Goal: Transaction & Acquisition: Book appointment/travel/reservation

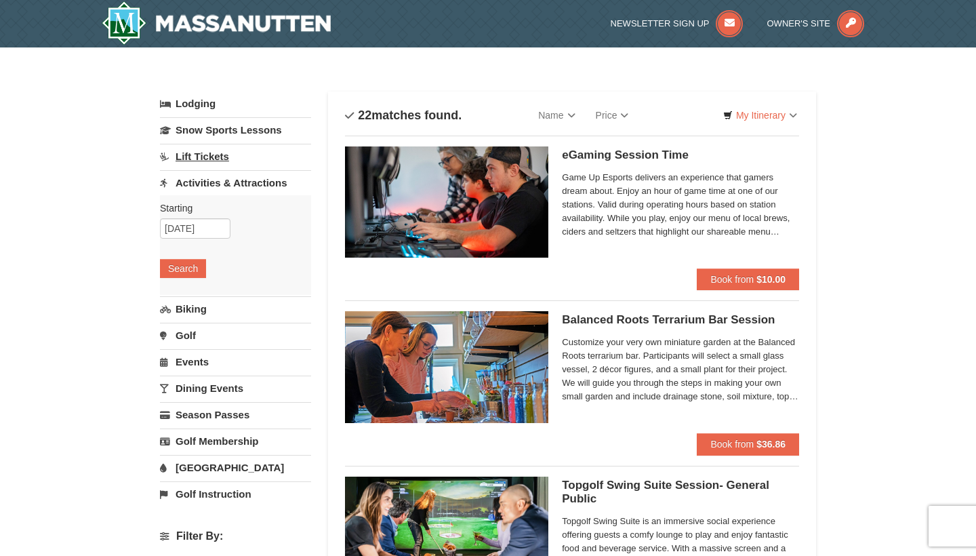
click at [212, 157] on link "Lift Tickets" at bounding box center [235, 156] width 151 height 25
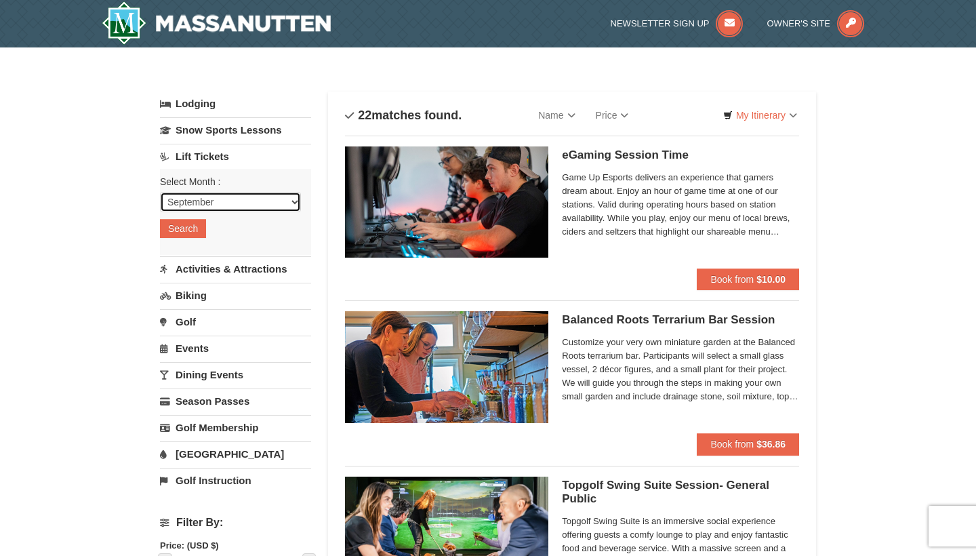
select select "12"
click at [189, 225] on button "Search" at bounding box center [183, 228] width 46 height 19
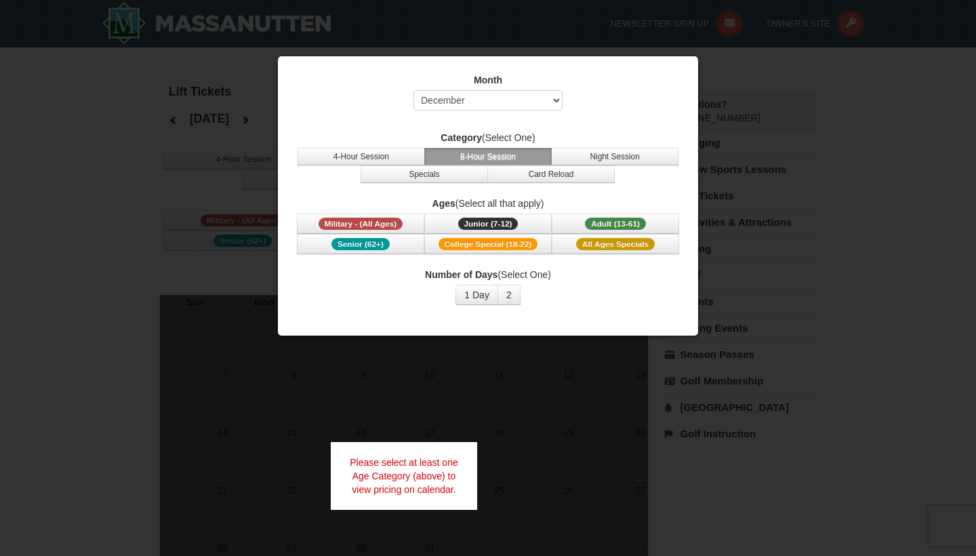
select select "12"
click at [426, 174] on button "Specials" at bounding box center [424, 174] width 127 height 18
click at [506, 154] on button "8-Hour Session" at bounding box center [487, 157] width 127 height 18
click at [512, 292] on button "2" at bounding box center [509, 295] width 23 height 20
click at [584, 216] on button "Adult (13-61) (13 - 61)" at bounding box center [615, 224] width 127 height 20
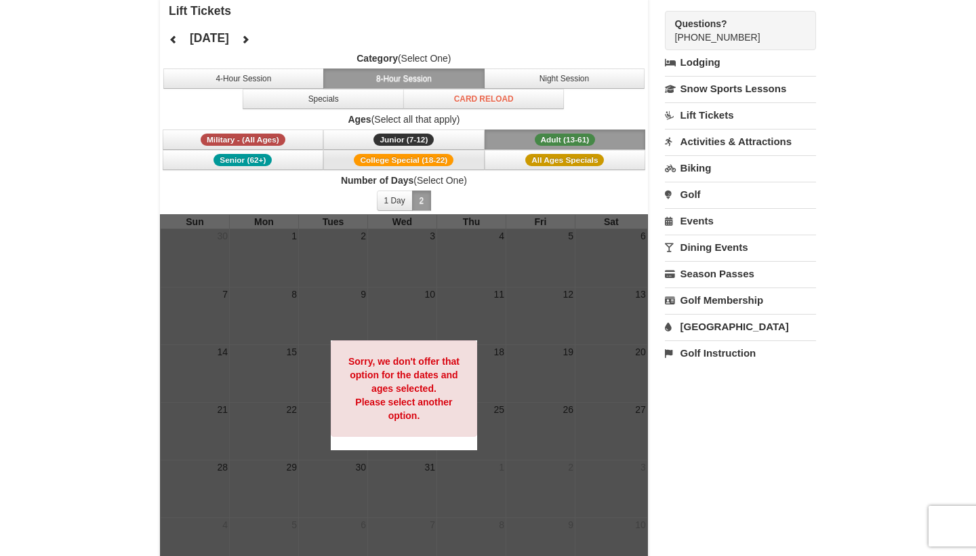
scroll to position [86, 0]
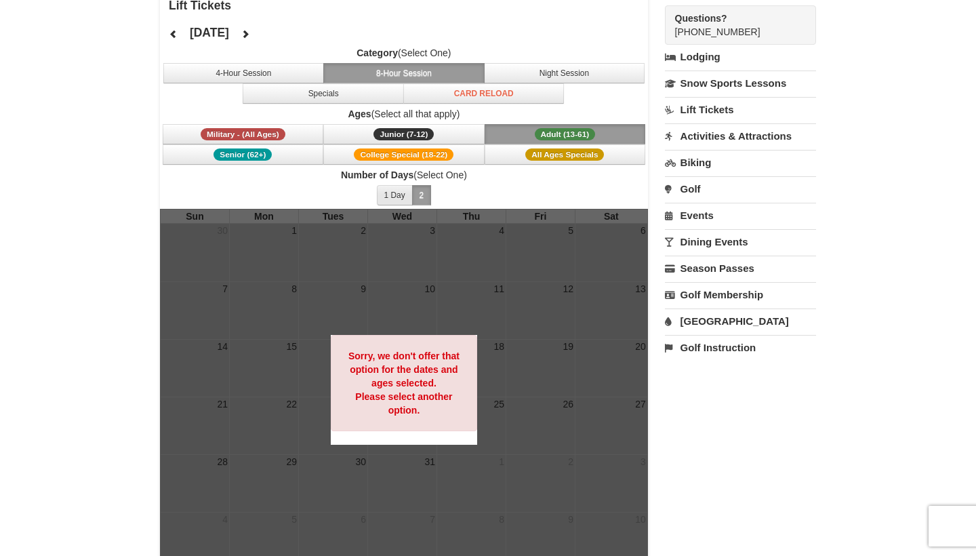
click at [397, 195] on button "1 Day" at bounding box center [395, 195] width 36 height 20
click at [336, 115] on label "Ages (Select all that apply)" at bounding box center [404, 114] width 488 height 14
click at [336, 102] on button "Specials" at bounding box center [323, 93] width 161 height 20
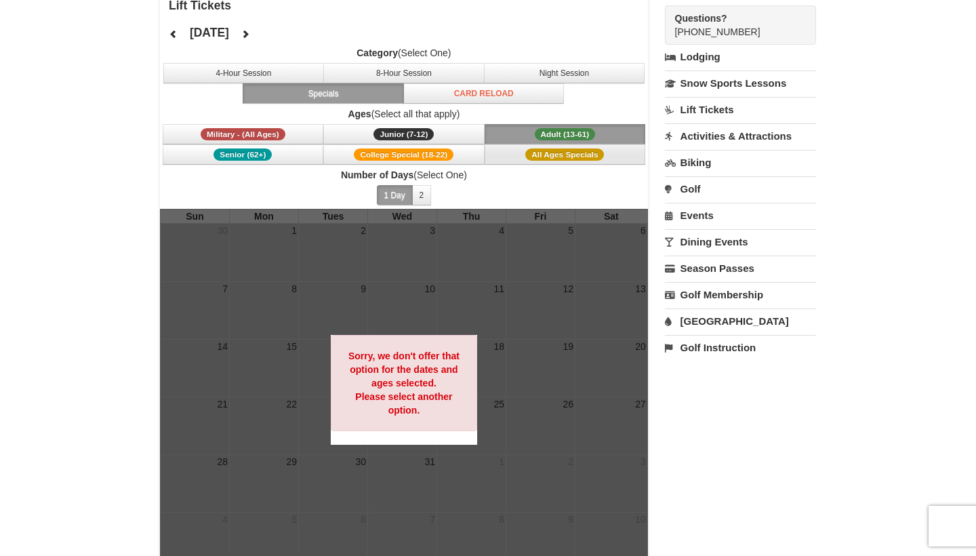
click at [538, 161] on button "All Ages Specials" at bounding box center [565, 154] width 161 height 20
click at [532, 131] on button "Adult (13-61) (13 - 61)" at bounding box center [565, 134] width 161 height 20
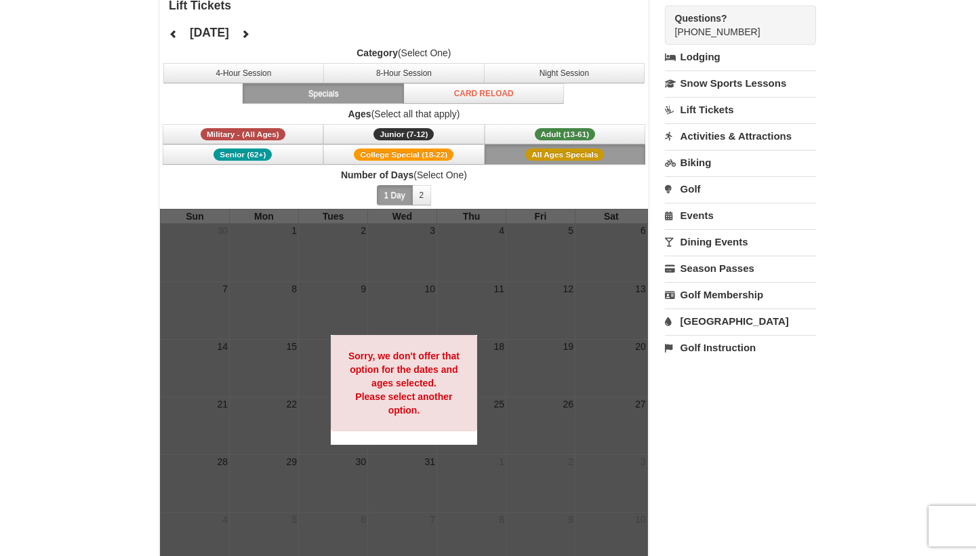
click at [524, 154] on button "All Ages Specials" at bounding box center [565, 154] width 161 height 20
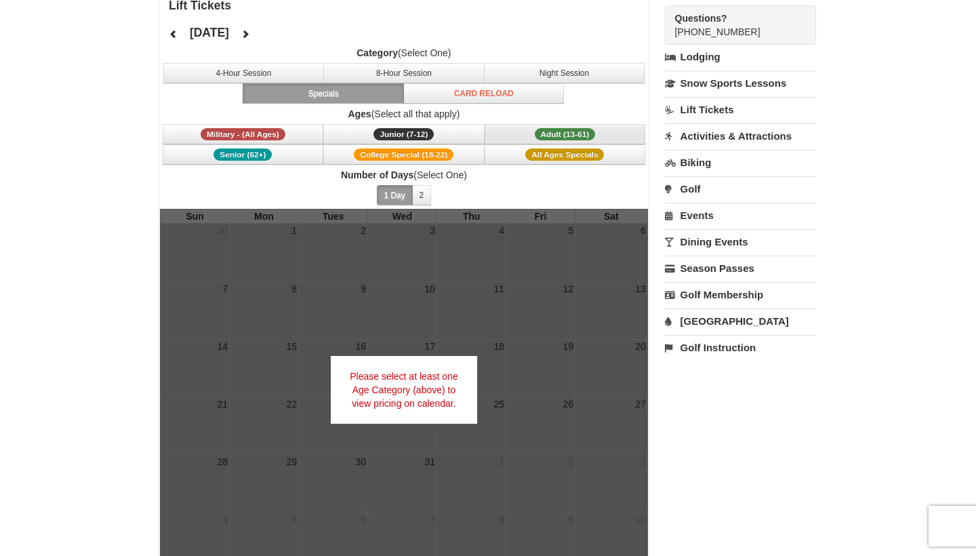
click at [524, 135] on button "Adult (13-61) (13 - 61)" at bounding box center [565, 134] width 161 height 20
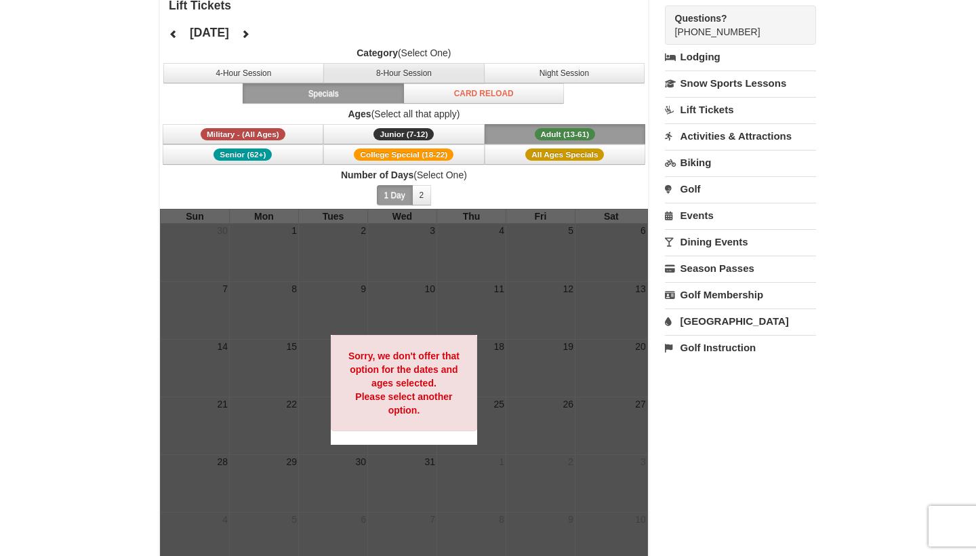
click at [386, 75] on button "8-Hour Session" at bounding box center [403, 73] width 161 height 20
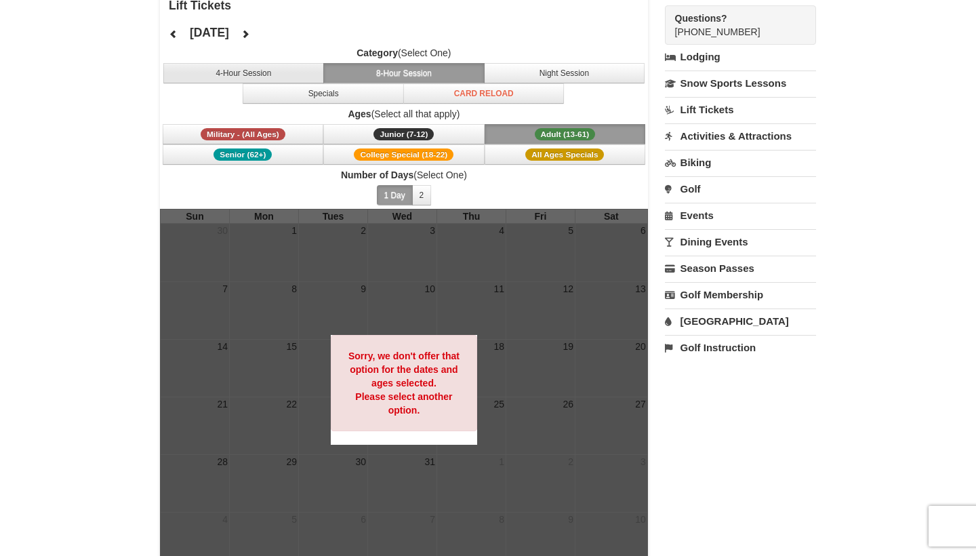
click at [242, 73] on button "4-Hour Session" at bounding box center [243, 73] width 161 height 20
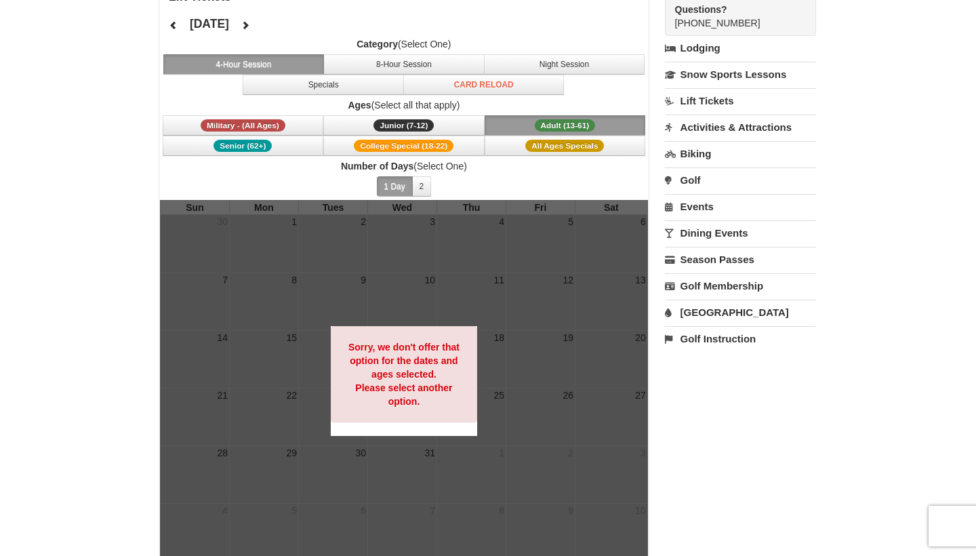
scroll to position [106, 0]
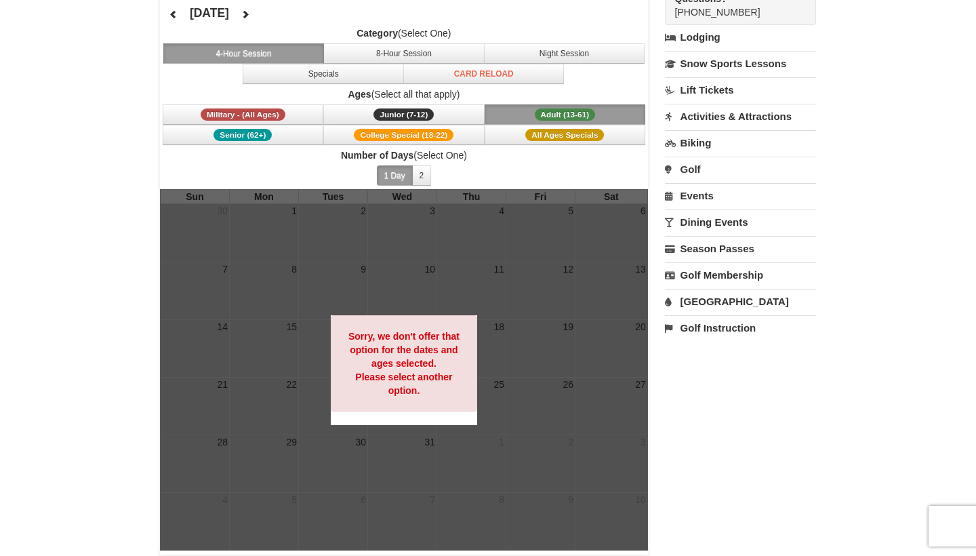
click at [398, 349] on strong "Sorry, we don't offer that option for the dates and ages selected. Please selec…" at bounding box center [403, 363] width 111 height 65
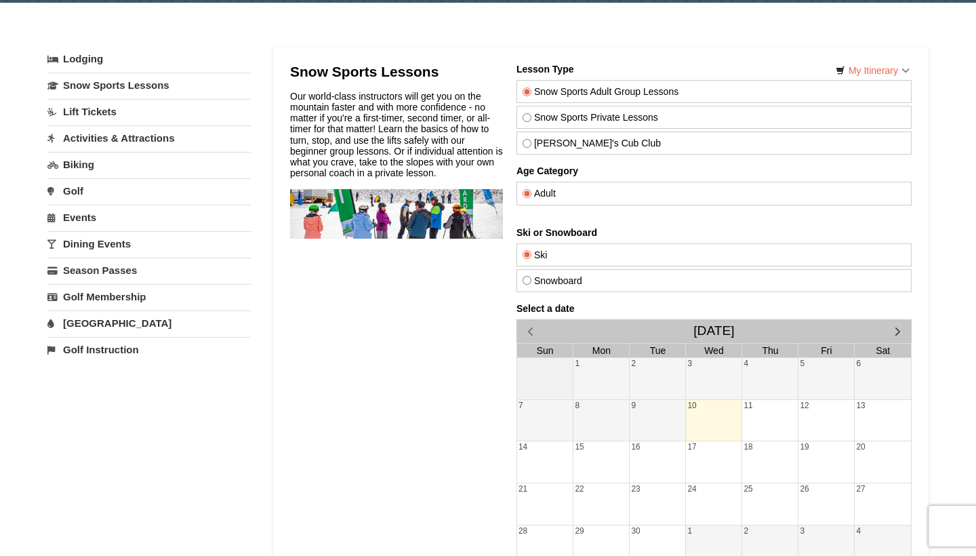
scroll to position [47, 0]
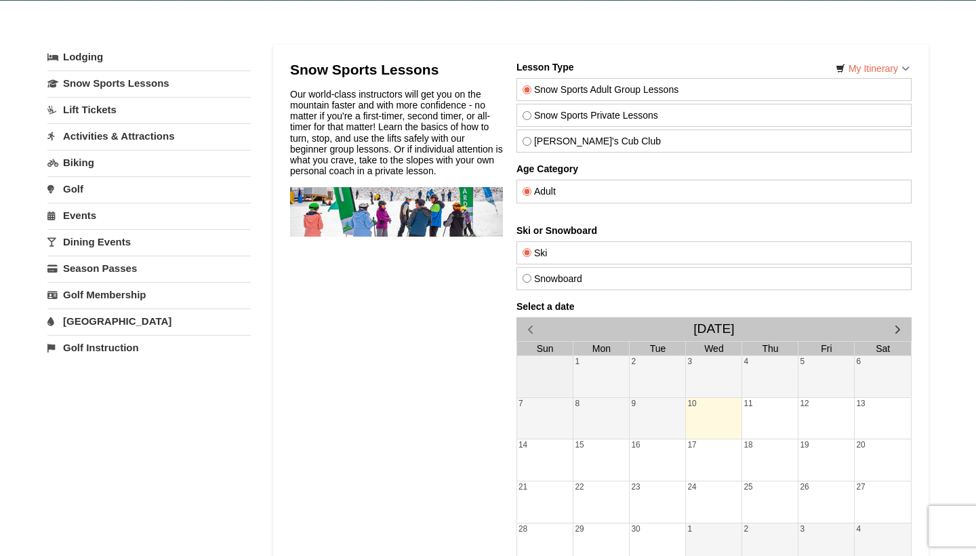
click at [889, 327] on button "button" at bounding box center [898, 329] width 28 height 24
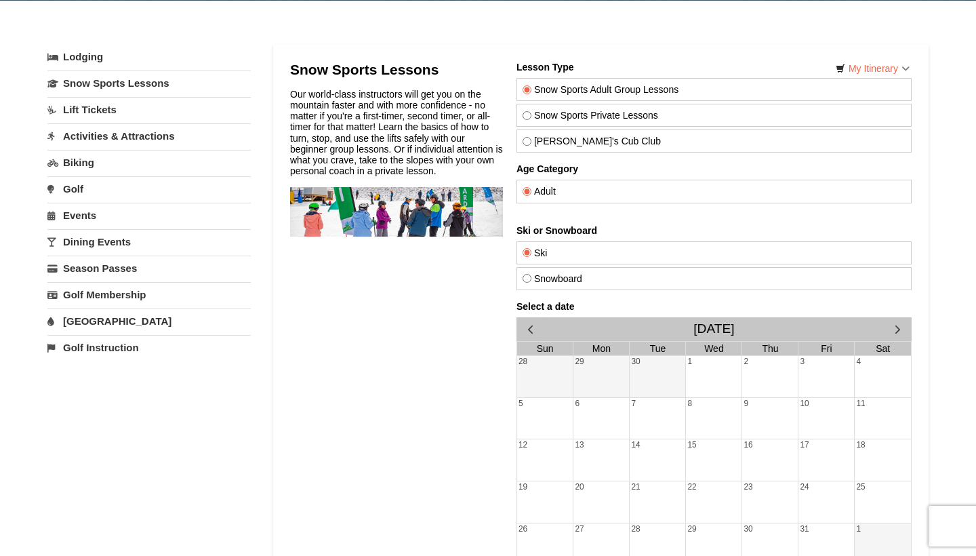
click at [898, 327] on span "button" at bounding box center [898, 329] width 14 height 14
click at [810, 374] on div "5" at bounding box center [827, 376] width 56 height 41
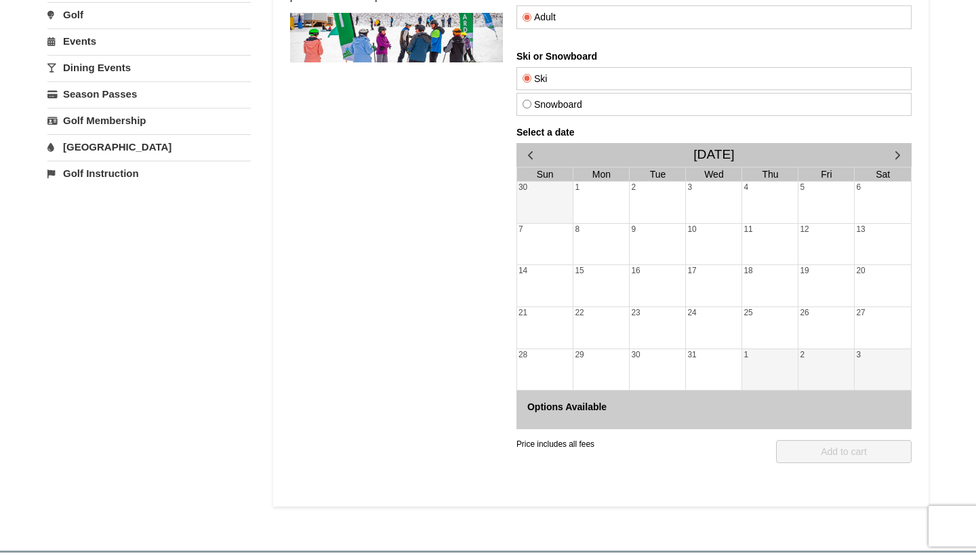
scroll to position [226, 0]
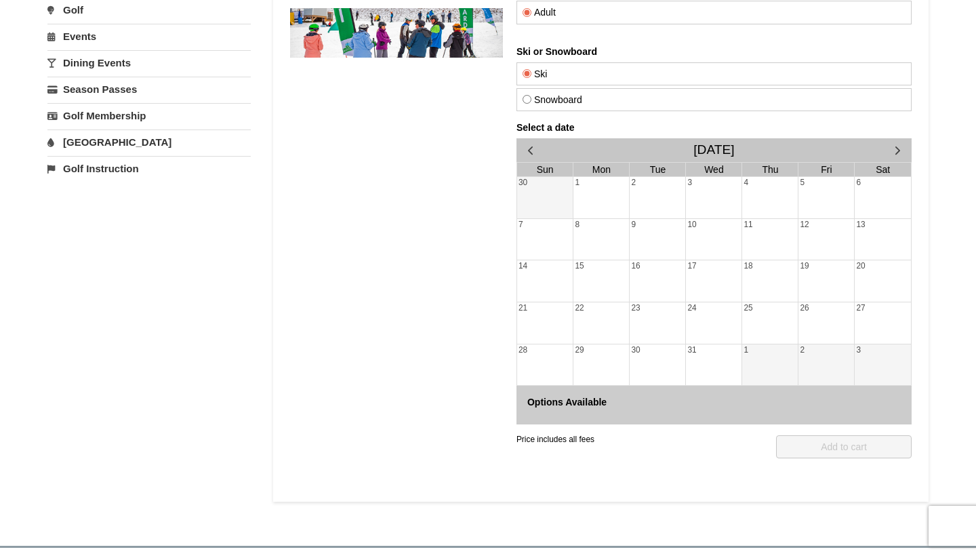
click at [789, 369] on div "1" at bounding box center [770, 364] width 56 height 41
click at [824, 208] on div "5" at bounding box center [827, 197] width 56 height 41
click at [533, 153] on span "button" at bounding box center [530, 150] width 14 height 14
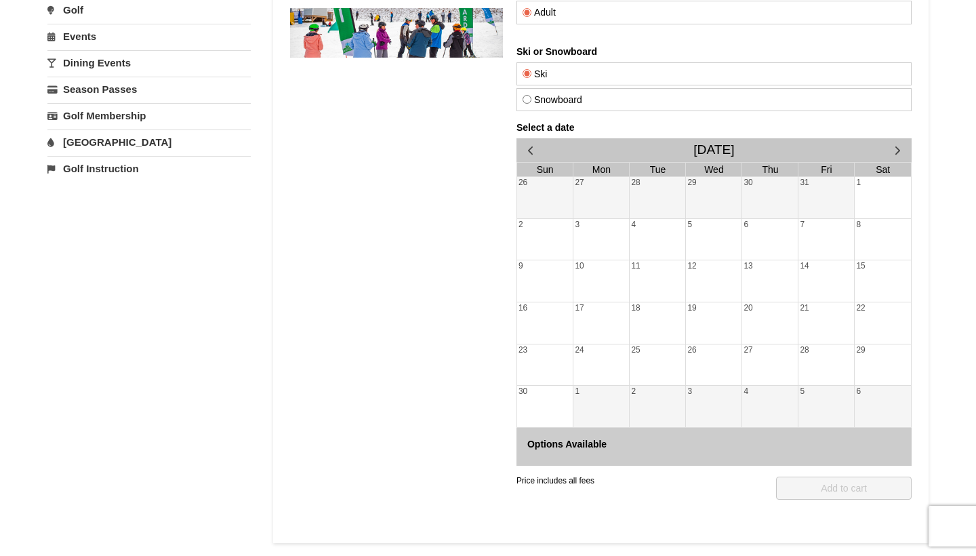
click at [533, 153] on span "button" at bounding box center [530, 150] width 14 height 14
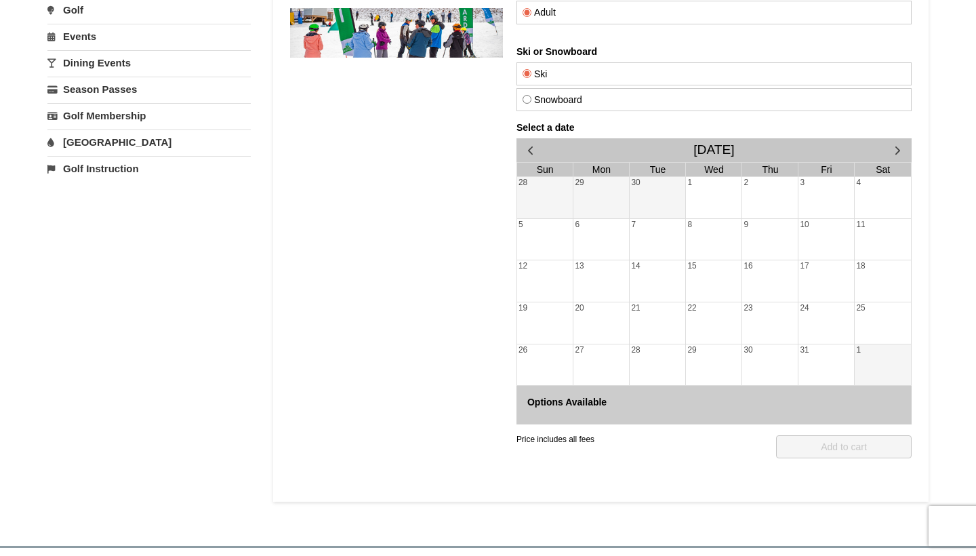
click at [533, 153] on span "button" at bounding box center [530, 150] width 14 height 14
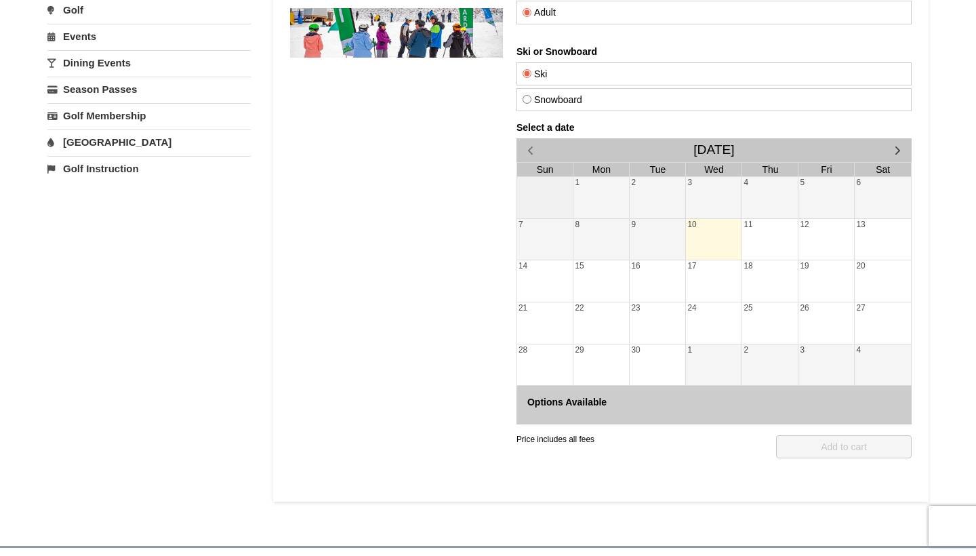
click at [724, 237] on div "10" at bounding box center [714, 239] width 56 height 41
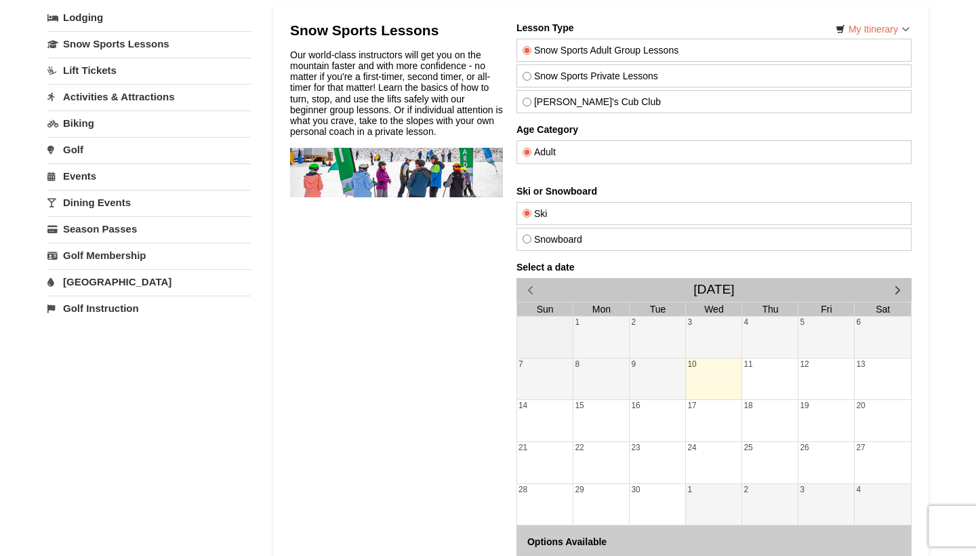
scroll to position [48, 0]
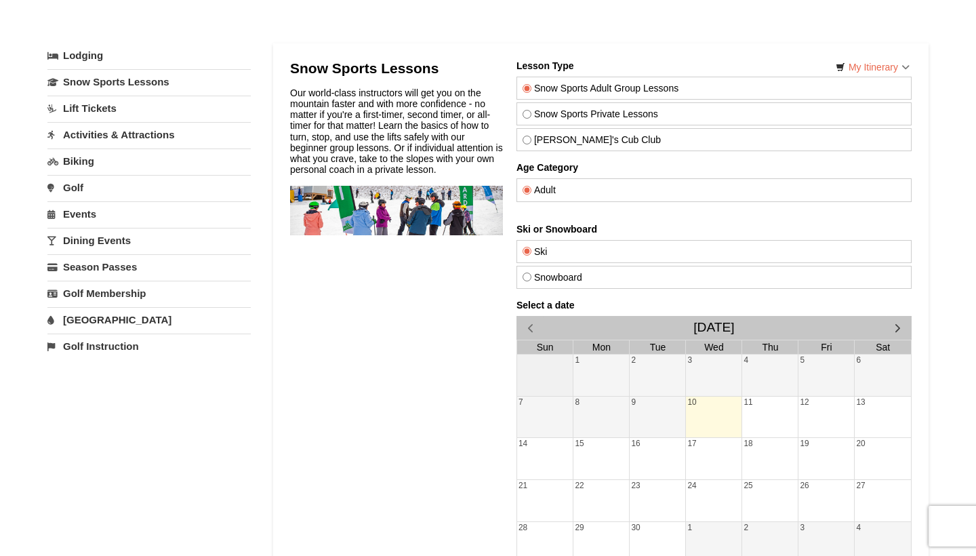
click at [525, 276] on input "Snowboard" at bounding box center [527, 277] width 9 height 9
radio input "true"
click at [527, 250] on input "Ski" at bounding box center [527, 251] width 9 height 9
radio input "true"
click at [524, 115] on input "Snow Sports Private Lessons" at bounding box center [527, 114] width 9 height 9
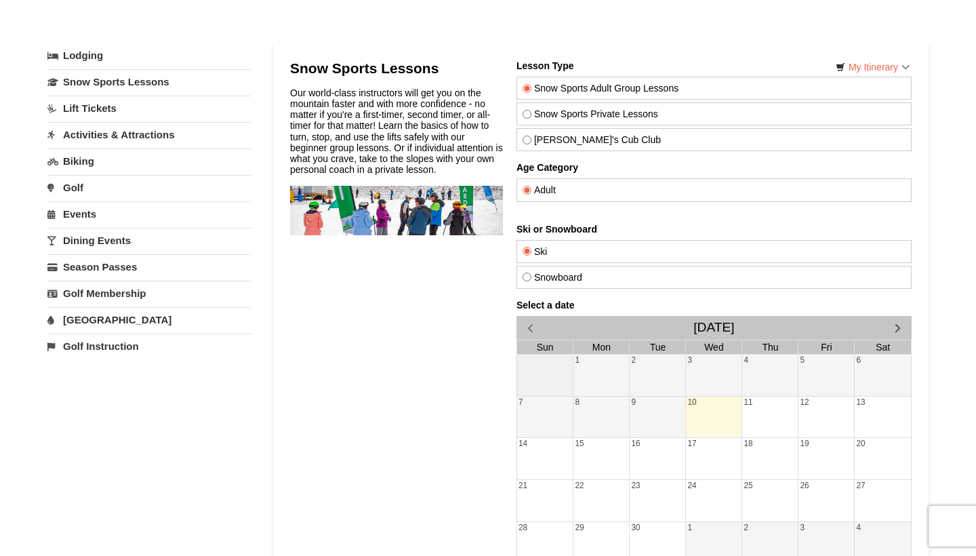
radio input "true"
click at [901, 321] on span "button" at bounding box center [898, 328] width 14 height 14
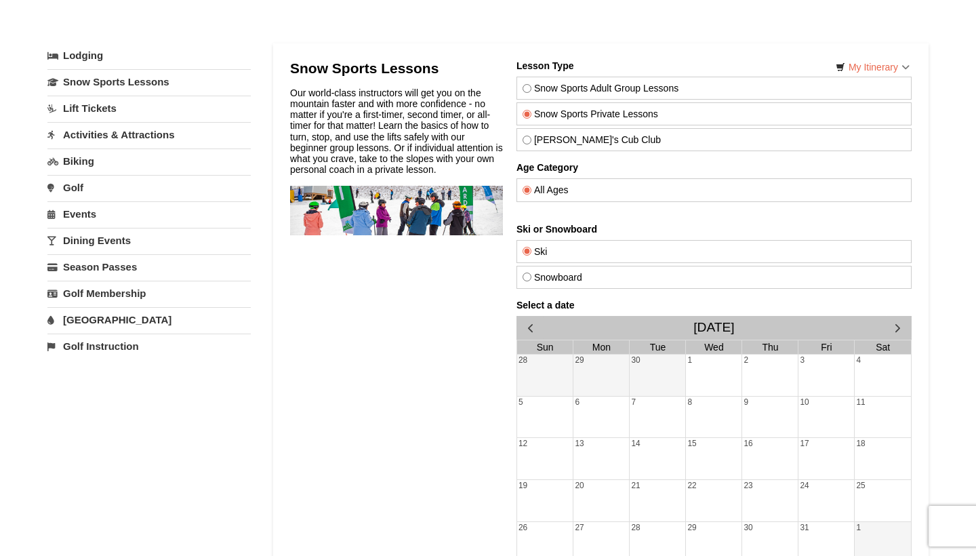
click at [901, 321] on span "button" at bounding box center [898, 328] width 14 height 14
click at [900, 326] on span "button" at bounding box center [898, 328] width 14 height 14
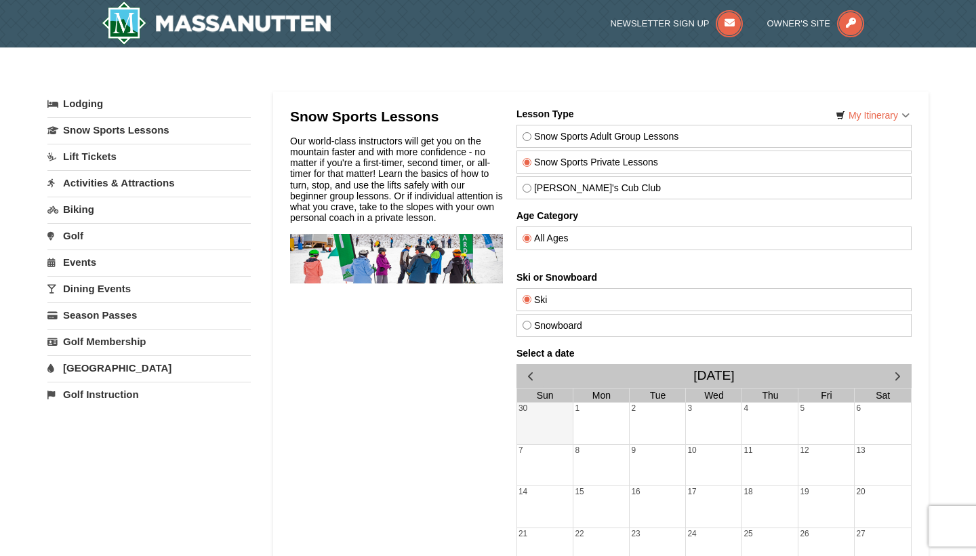
scroll to position [0, 0]
click at [536, 376] on span "button" at bounding box center [530, 376] width 14 height 14
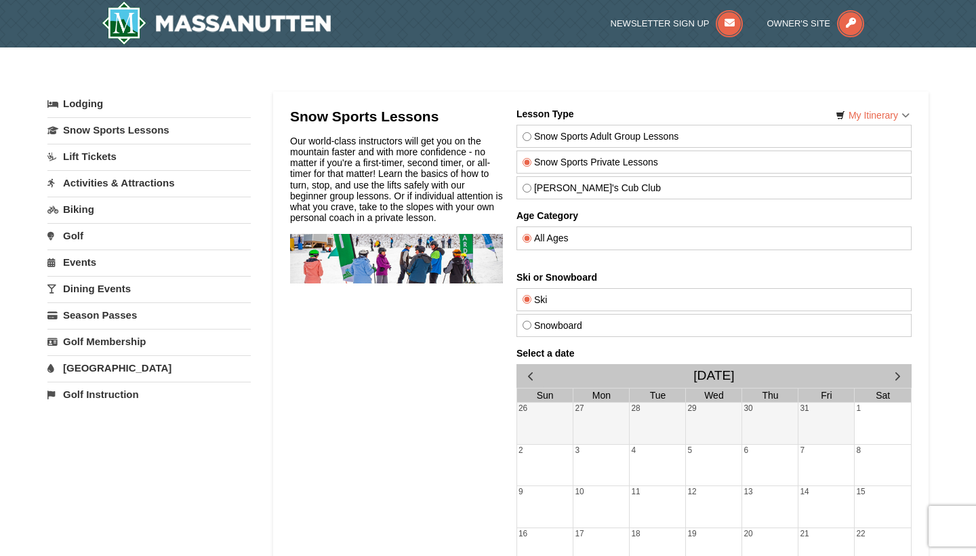
click at [536, 376] on span "button" at bounding box center [530, 376] width 14 height 14
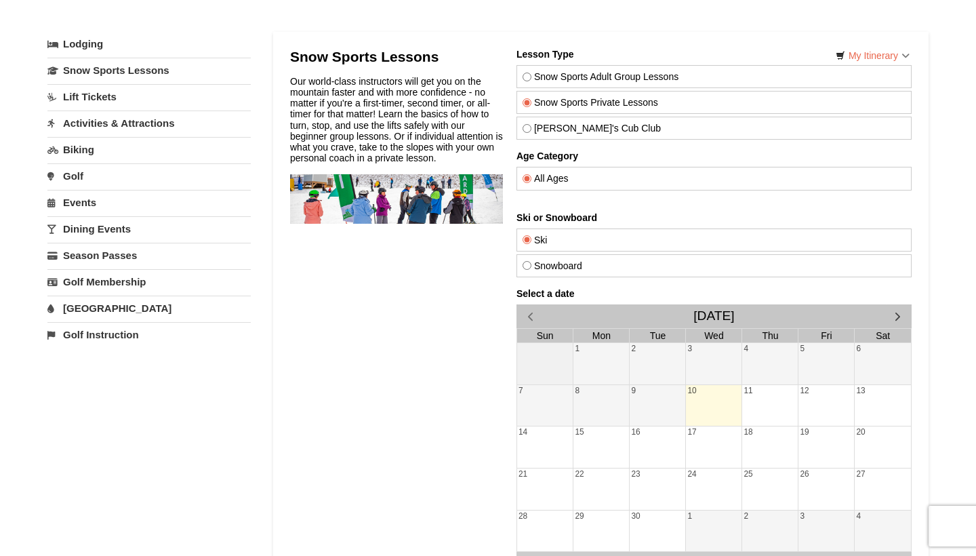
scroll to position [90, 0]
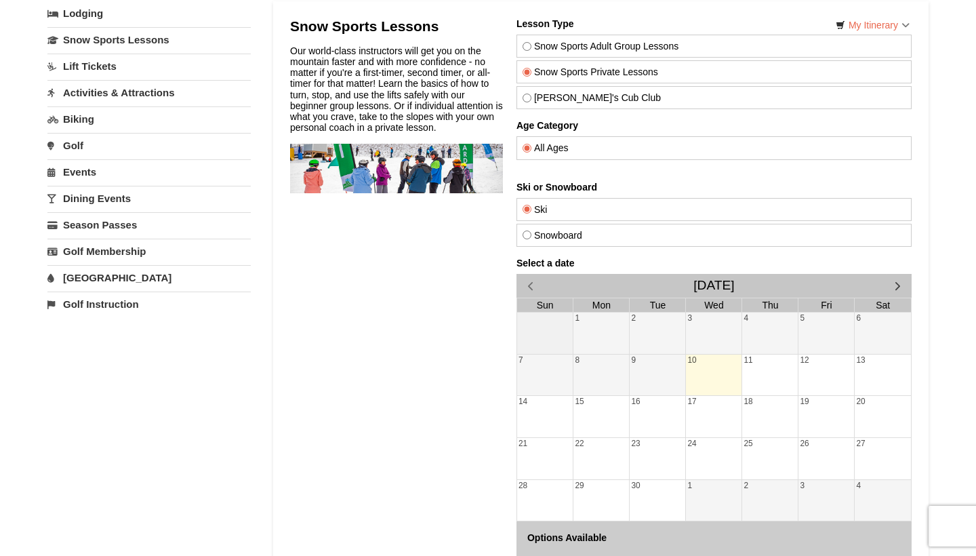
click at [715, 374] on div "10" at bounding box center [714, 375] width 56 height 41
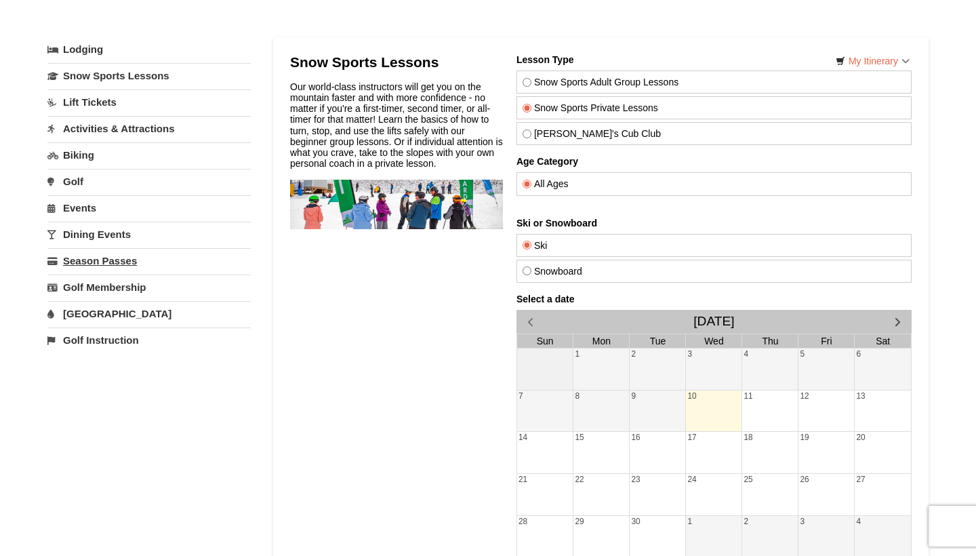
scroll to position [20, 0]
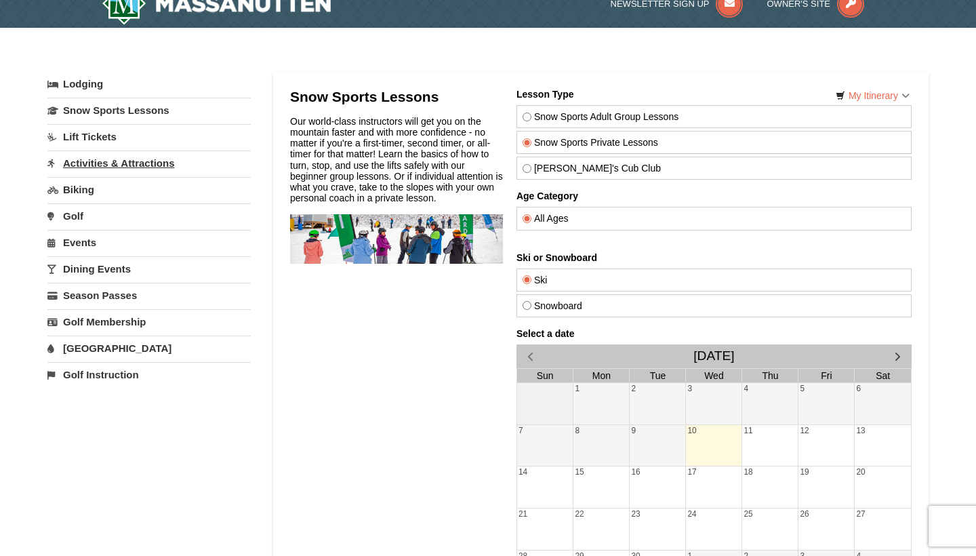
click at [100, 157] on link "Activities & Attractions" at bounding box center [148, 163] width 203 height 25
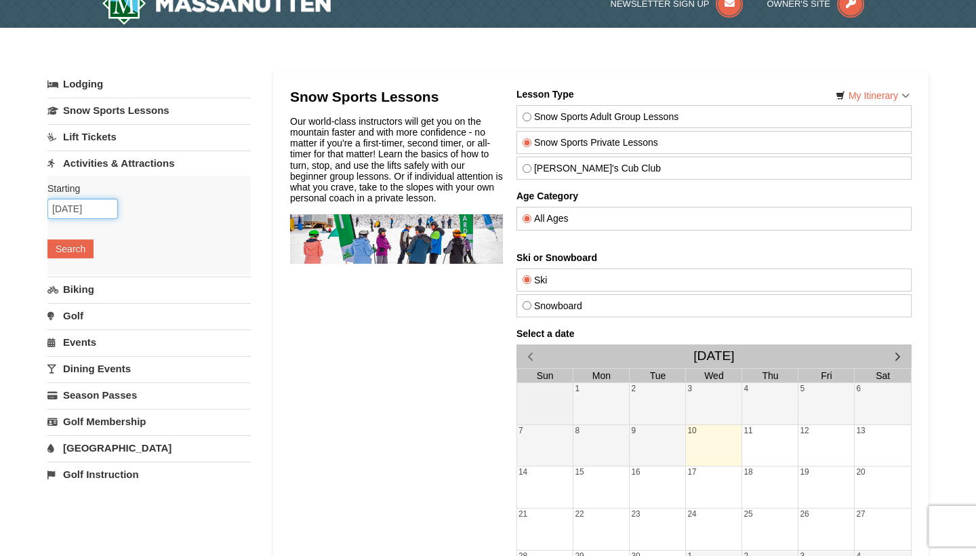
click at [87, 207] on input "09/10/2025" at bounding box center [82, 209] width 71 height 20
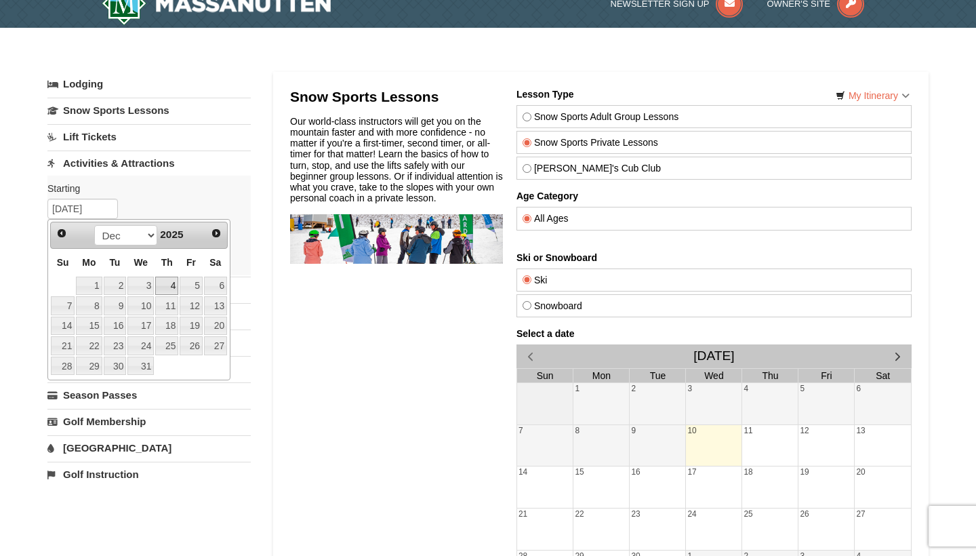
click at [174, 283] on link "4" at bounding box center [166, 286] width 23 height 19
type input "[DATE]"
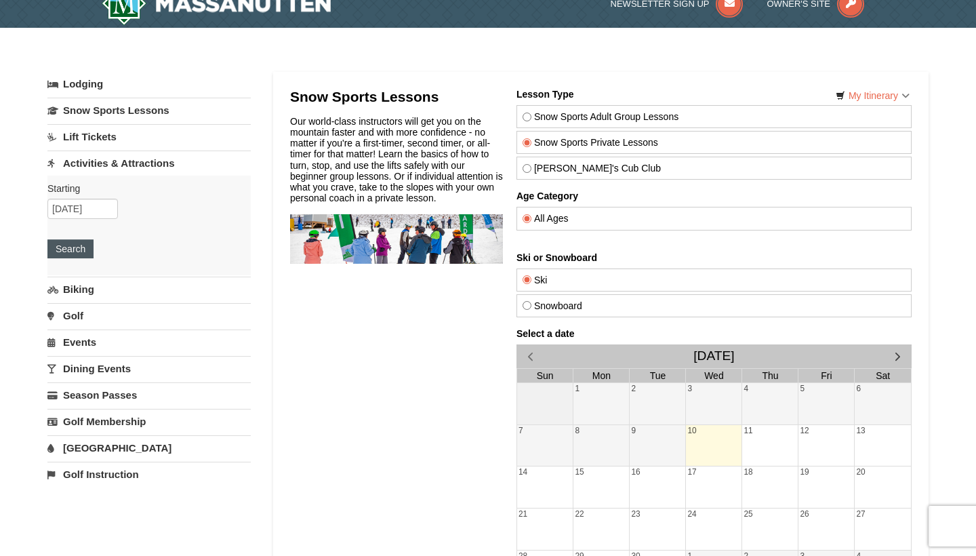
click at [73, 254] on button "Search" at bounding box center [70, 248] width 46 height 19
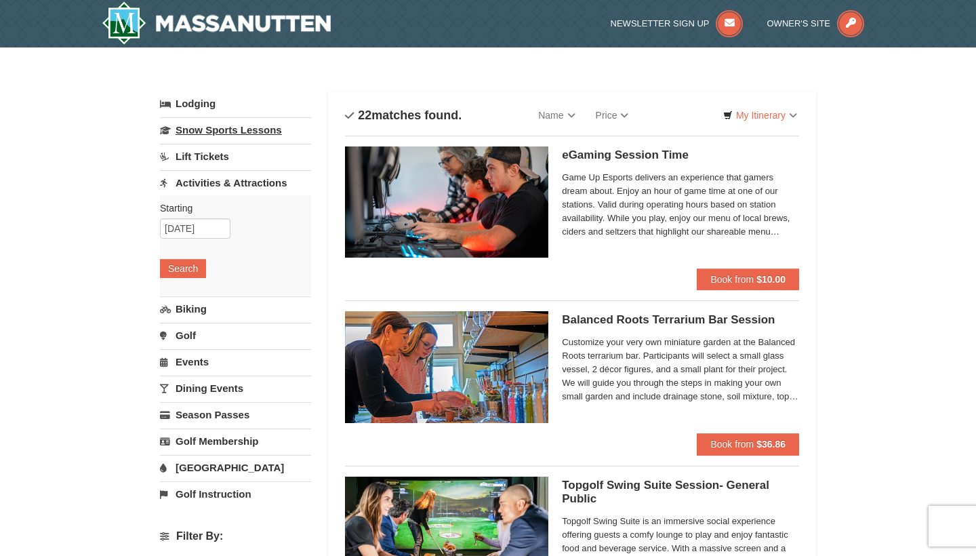
click at [215, 123] on link "Snow Sports Lessons" at bounding box center [235, 129] width 151 height 25
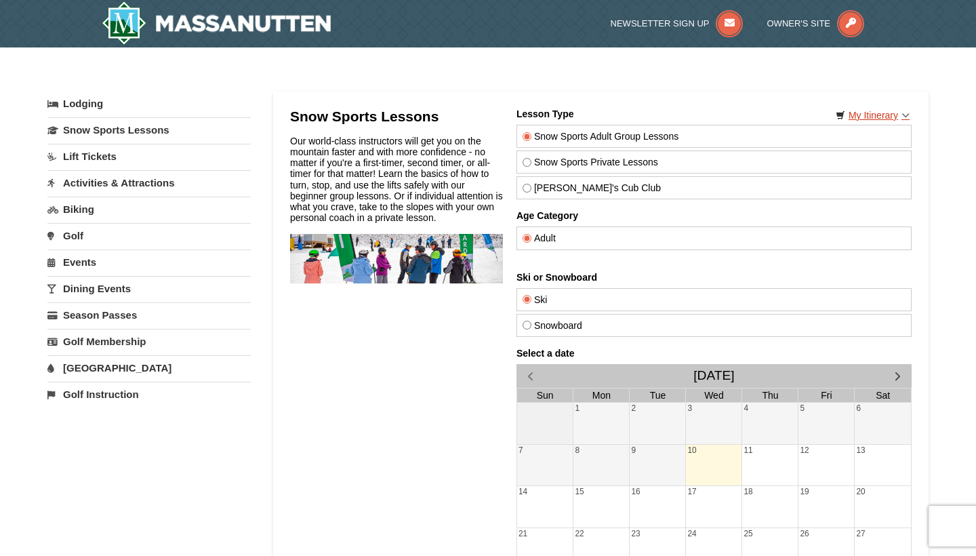
click at [905, 111] on link "My Itinerary" at bounding box center [873, 115] width 92 height 20
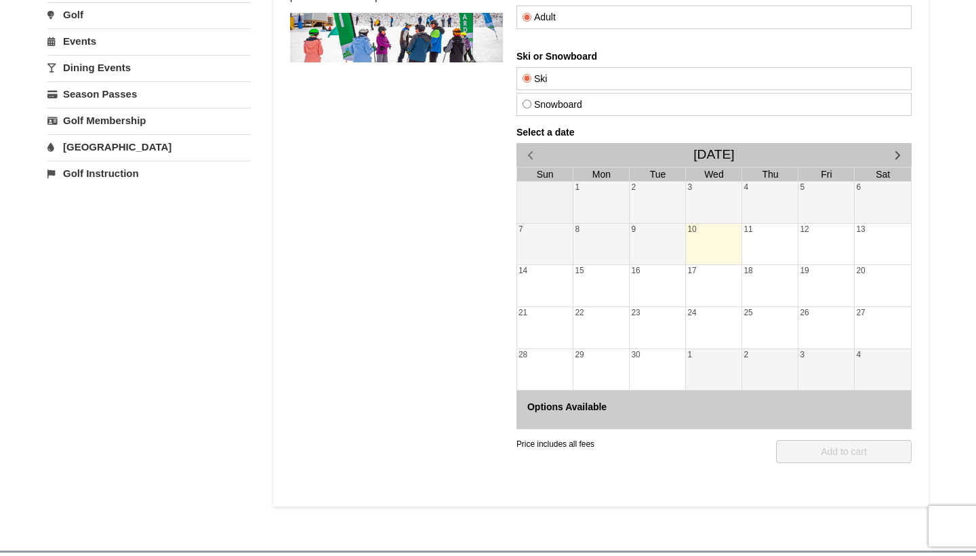
scroll to position [275, 0]
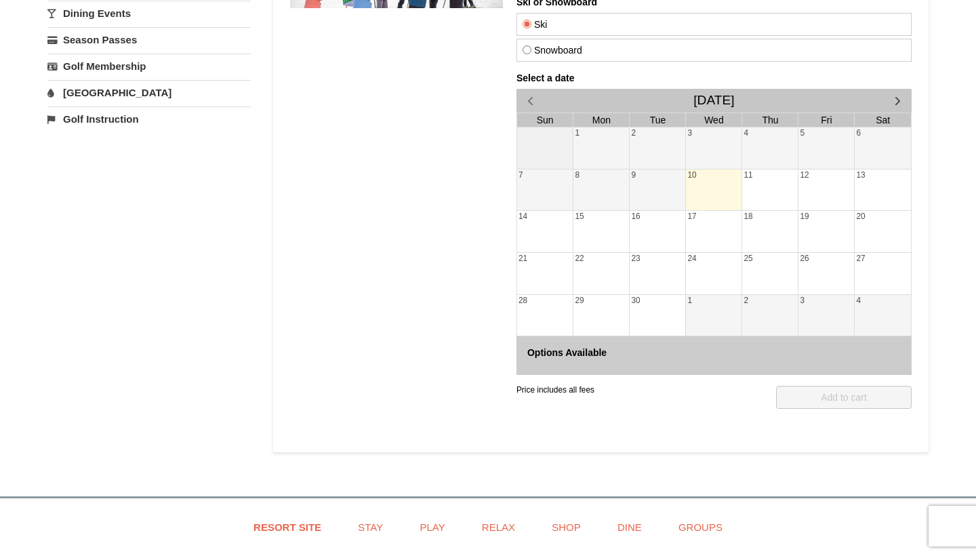
click at [893, 97] on span "button" at bounding box center [898, 101] width 14 height 14
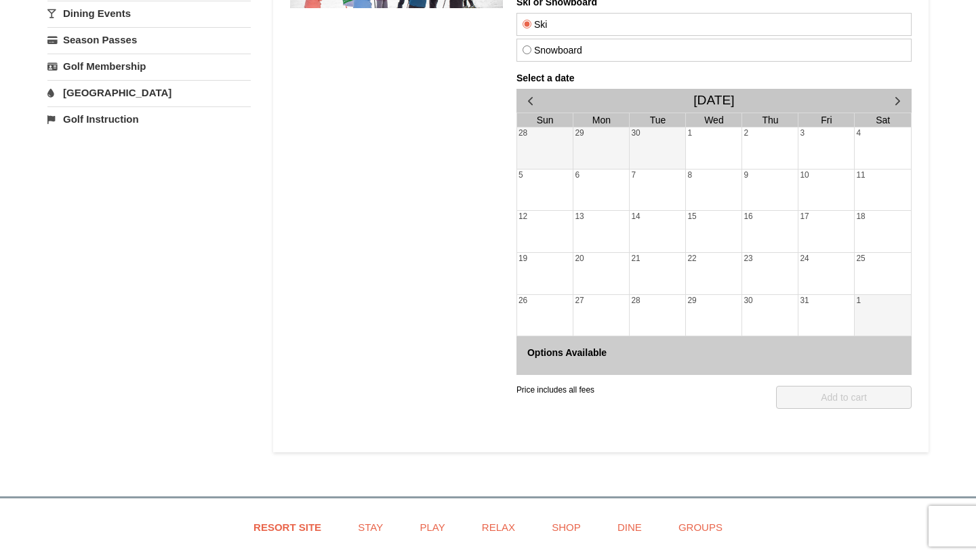
click at [893, 97] on span "button" at bounding box center [898, 101] width 14 height 14
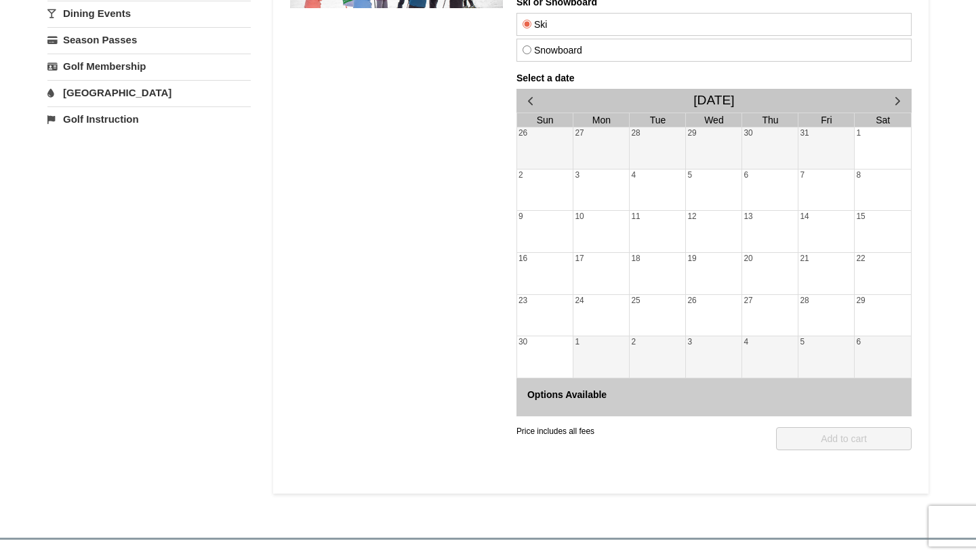
click at [893, 97] on span "button" at bounding box center [898, 101] width 14 height 14
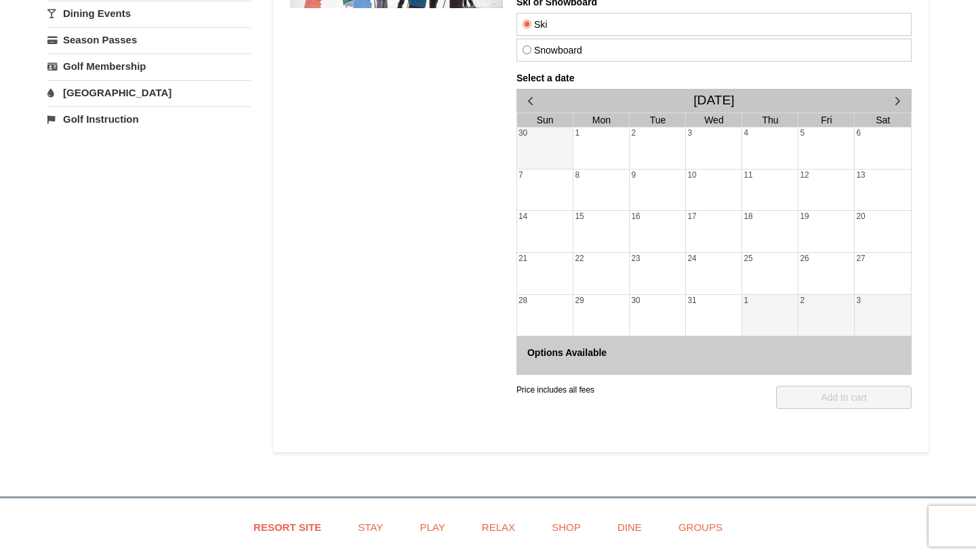
click at [893, 97] on span "button" at bounding box center [898, 101] width 14 height 14
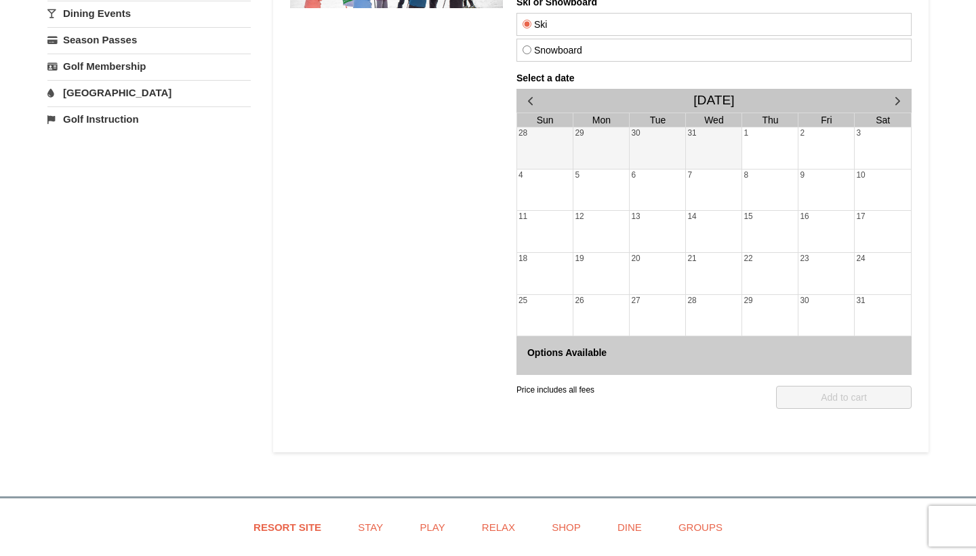
click at [893, 97] on span "button" at bounding box center [898, 101] width 14 height 14
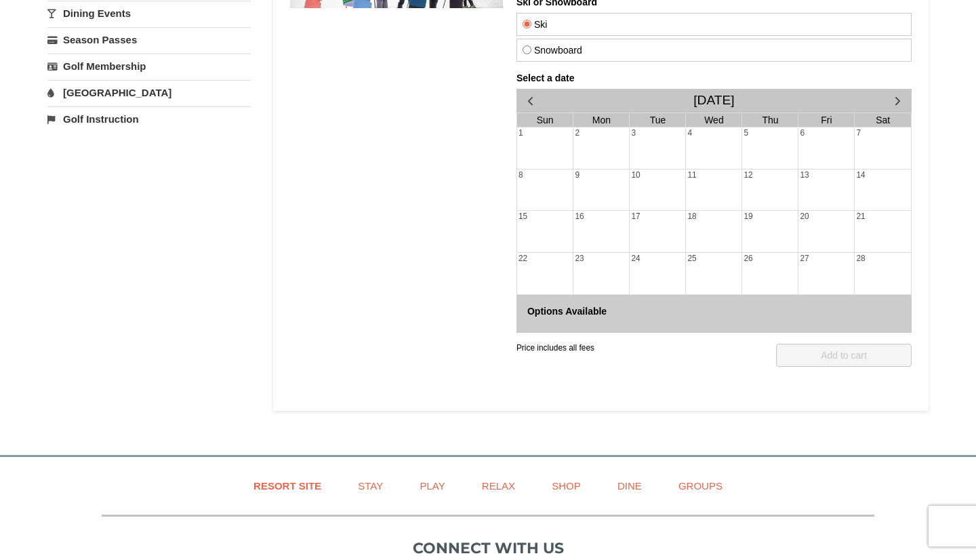
click at [533, 99] on span "button" at bounding box center [530, 101] width 14 height 14
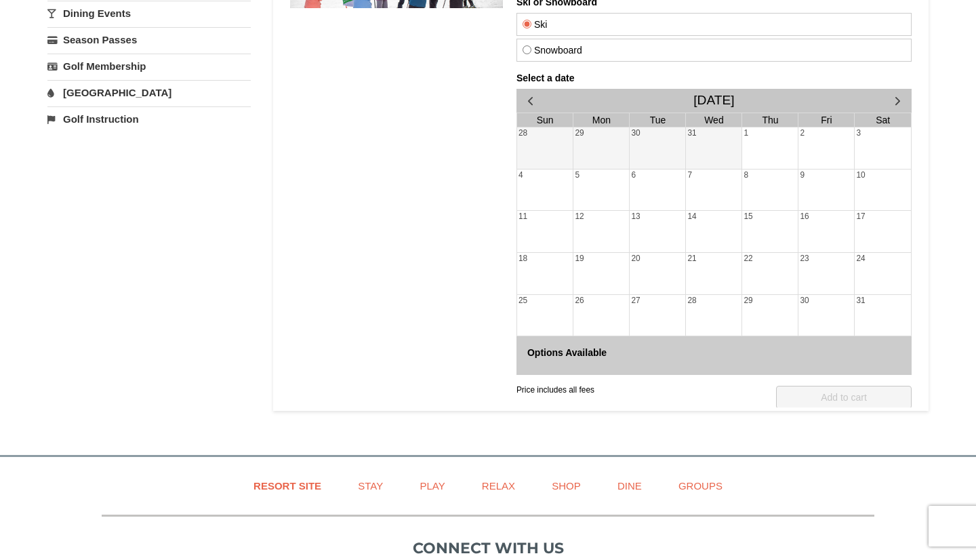
click at [533, 99] on span "button" at bounding box center [530, 101] width 14 height 14
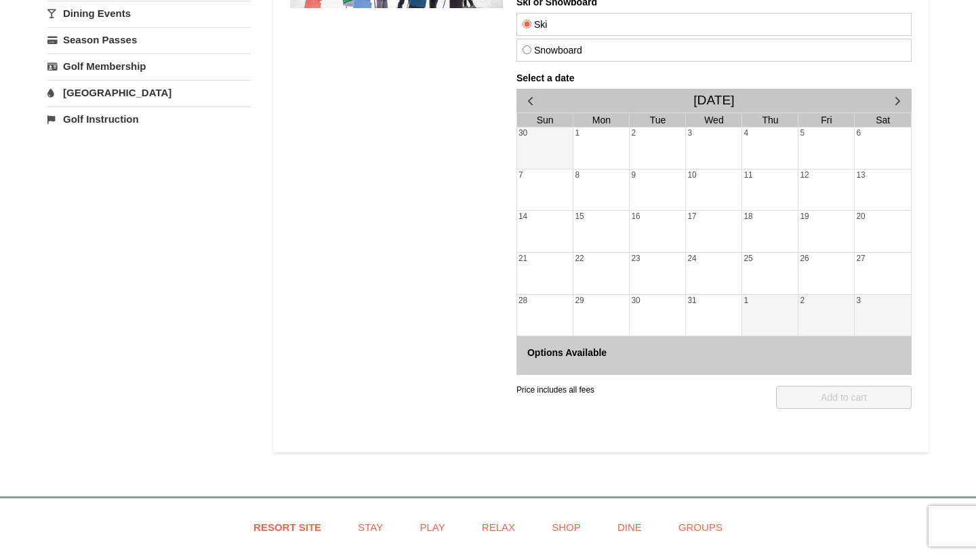
click at [533, 98] on span "button" at bounding box center [530, 101] width 14 height 14
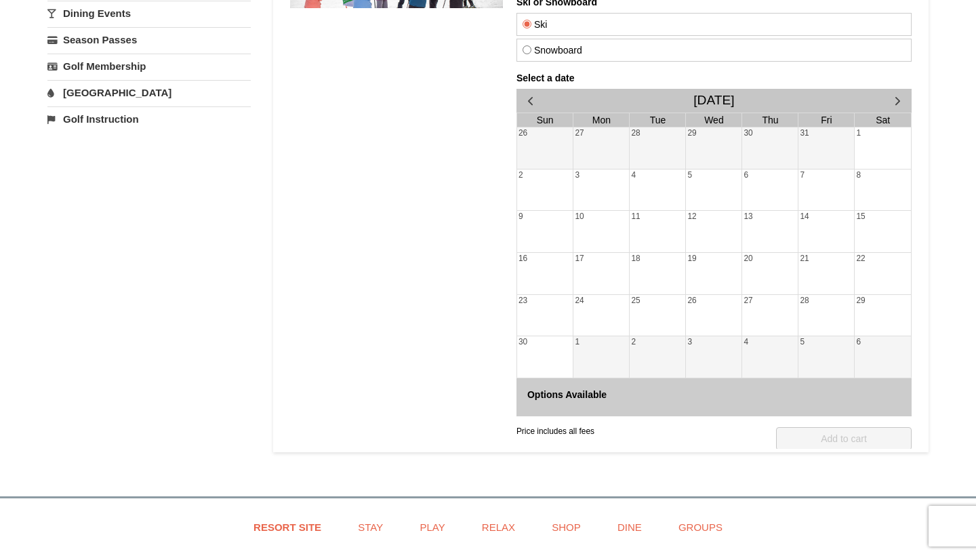
click at [533, 98] on span "button" at bounding box center [530, 101] width 14 height 14
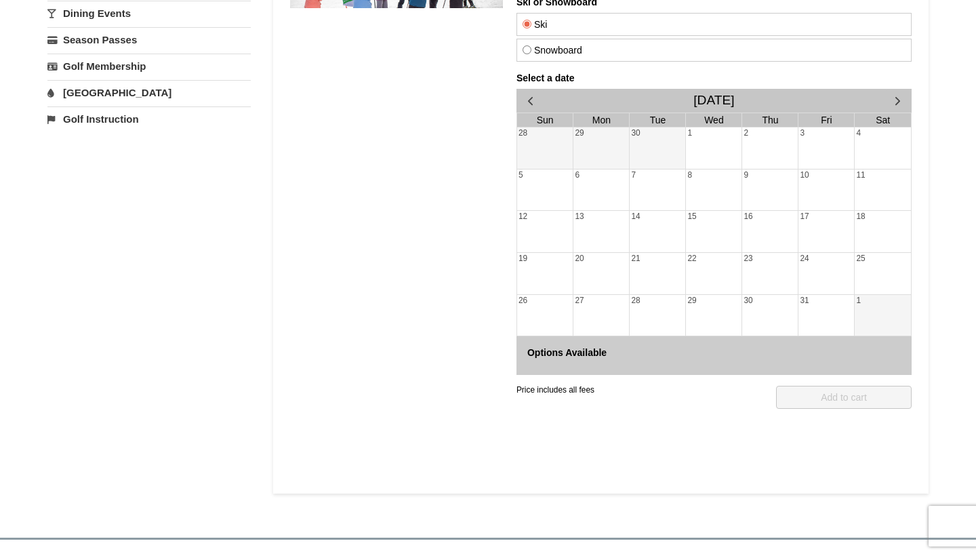
click at [533, 98] on span "button" at bounding box center [530, 101] width 14 height 14
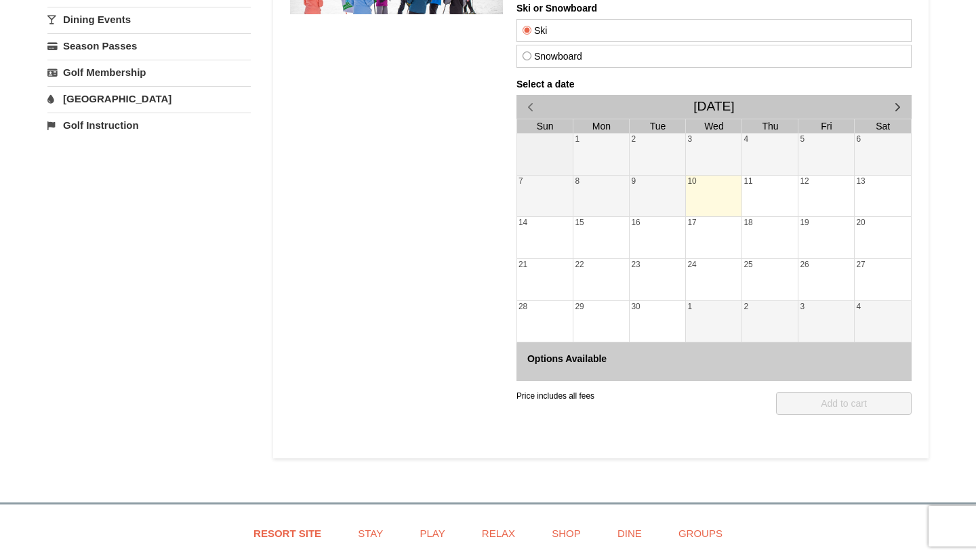
scroll to position [269, 0]
click at [898, 104] on span "button" at bounding box center [898, 107] width 14 height 14
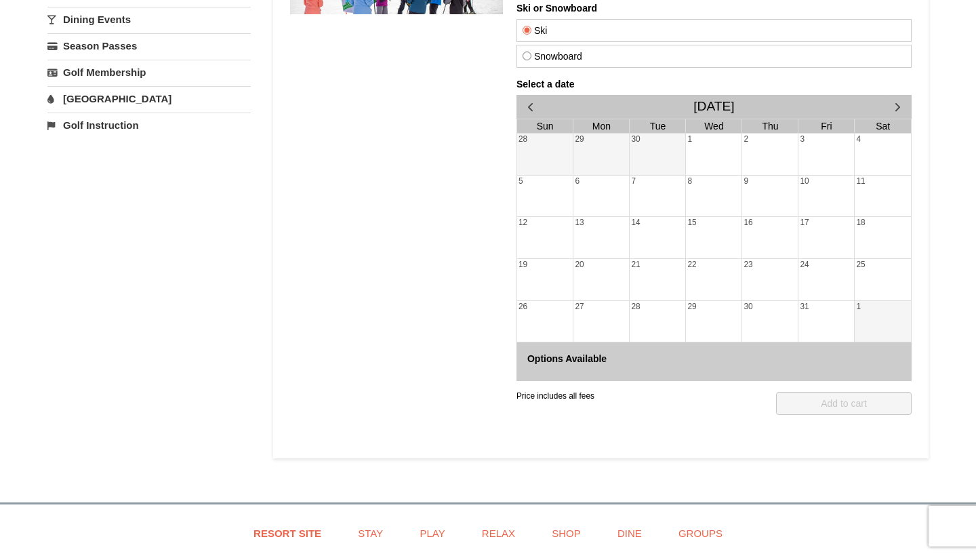
click at [898, 100] on span "button" at bounding box center [898, 107] width 14 height 14
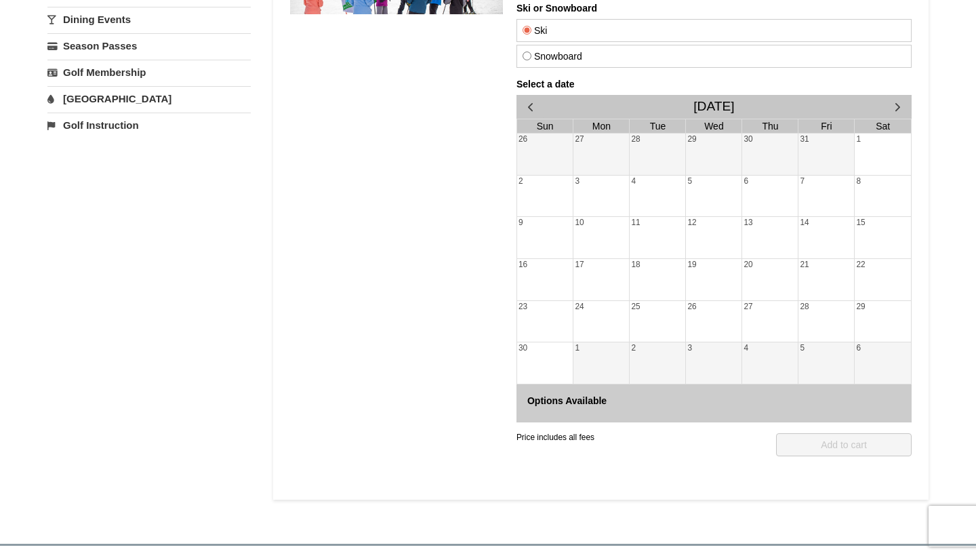
click at [898, 100] on span "button" at bounding box center [898, 107] width 14 height 14
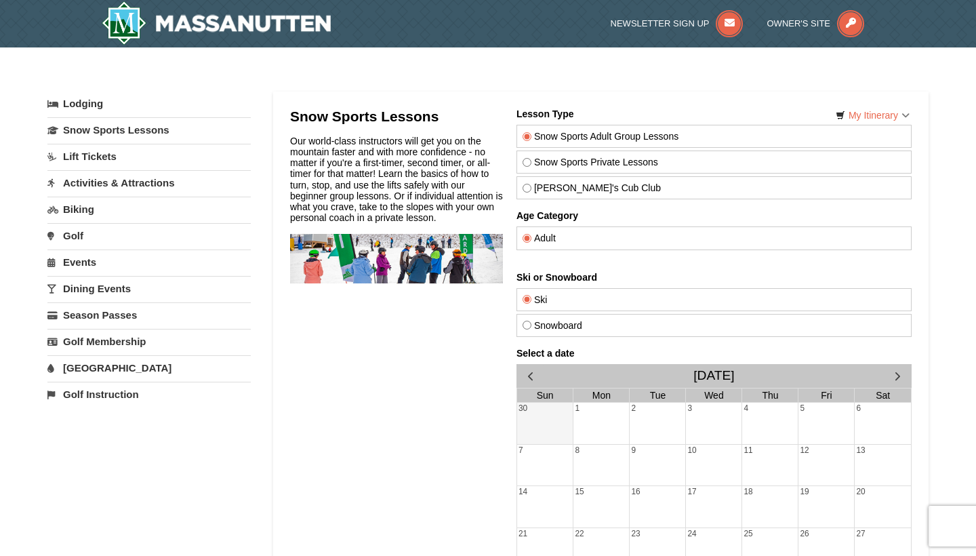
scroll to position [0, 0]
click at [108, 153] on link "Lift Tickets" at bounding box center [148, 156] width 203 height 25
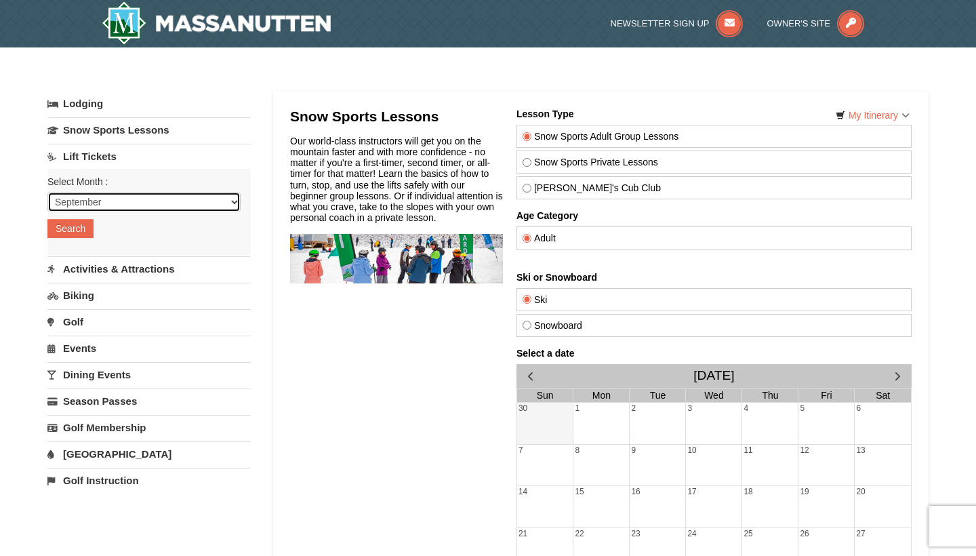
select select "12"
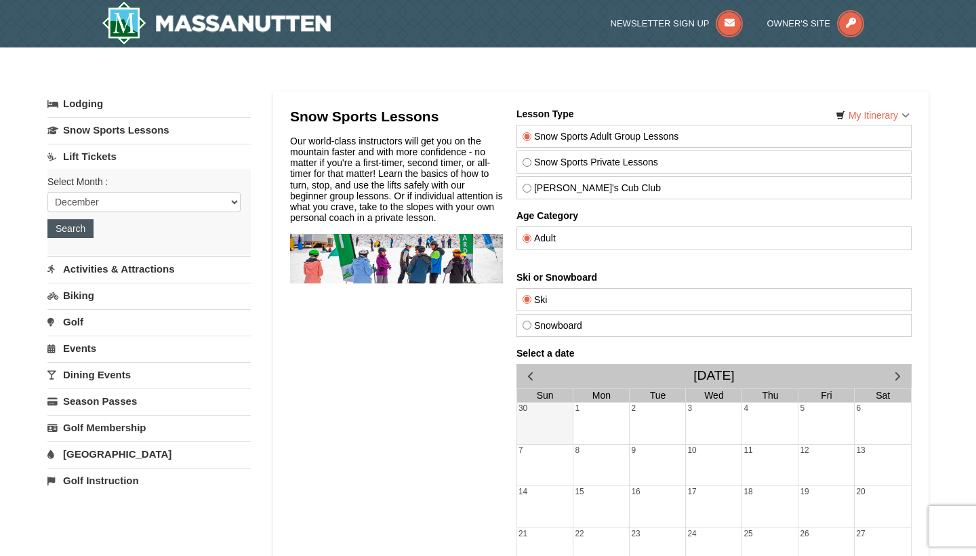
click at [80, 225] on button "Search" at bounding box center [70, 228] width 46 height 19
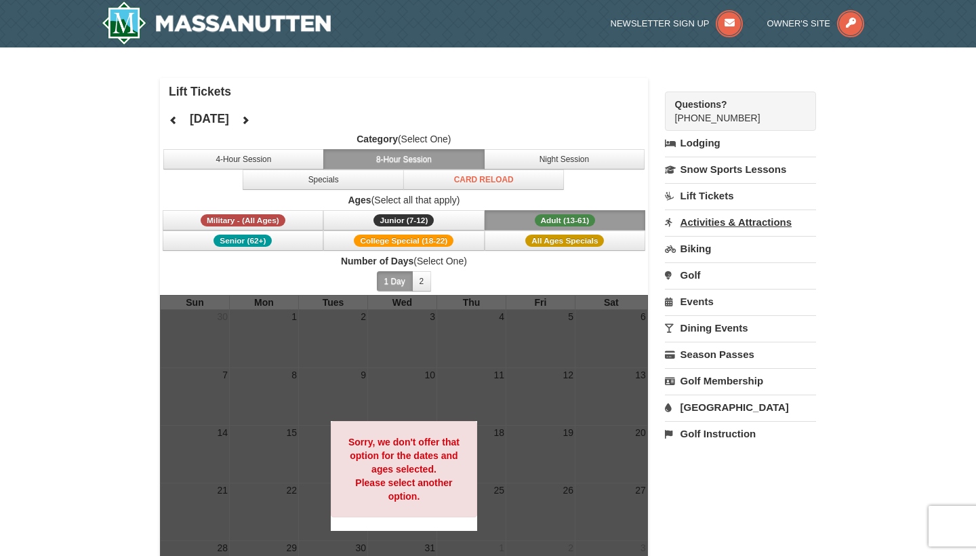
click at [703, 219] on link "Activities & Attractions" at bounding box center [740, 221] width 151 height 25
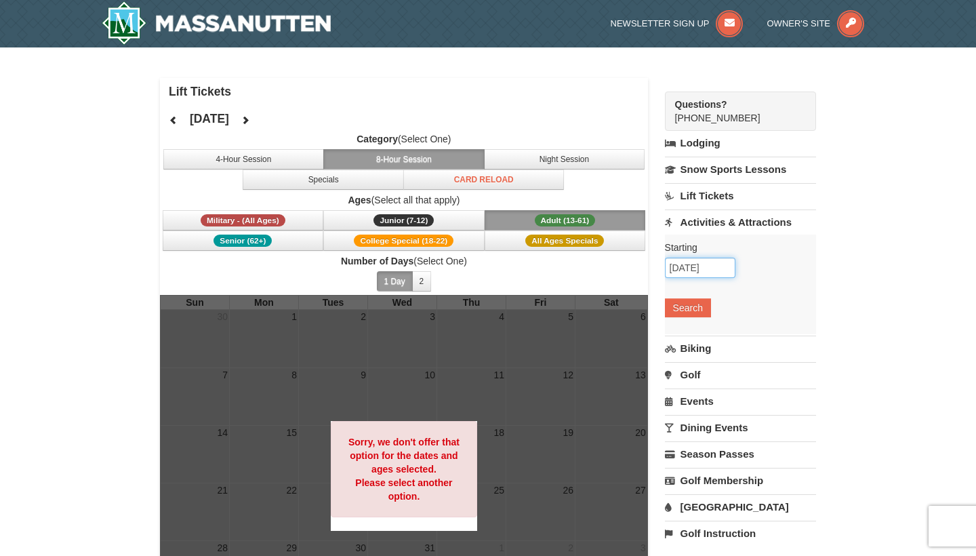
click at [706, 271] on input "09/10/2025" at bounding box center [700, 268] width 71 height 20
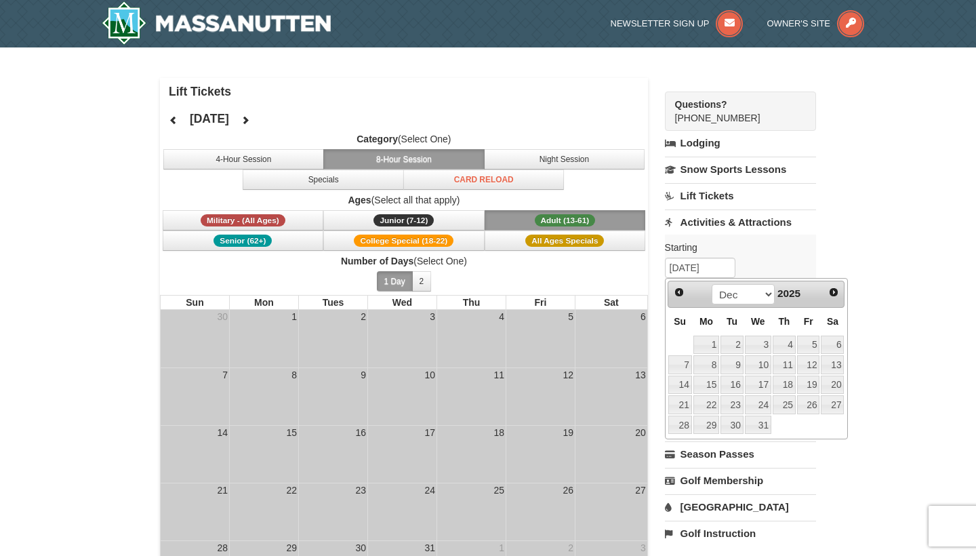
click at [889, 285] on div "× Lift Tickets December 2025 Category (Select One) 4-Hour Session 8-Hour Sessio…" at bounding box center [488, 369] width 976 height 644
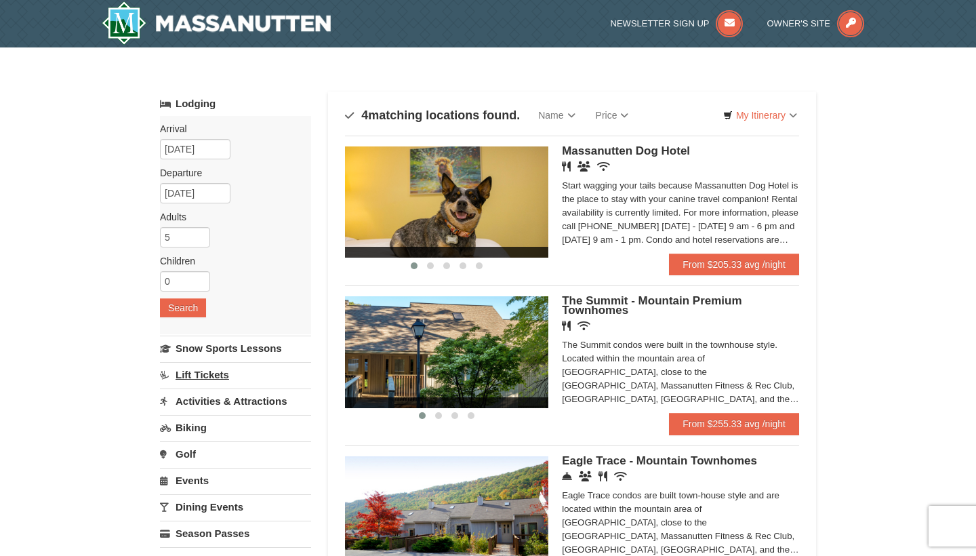
click at [195, 375] on link "Lift Tickets" at bounding box center [235, 374] width 151 height 25
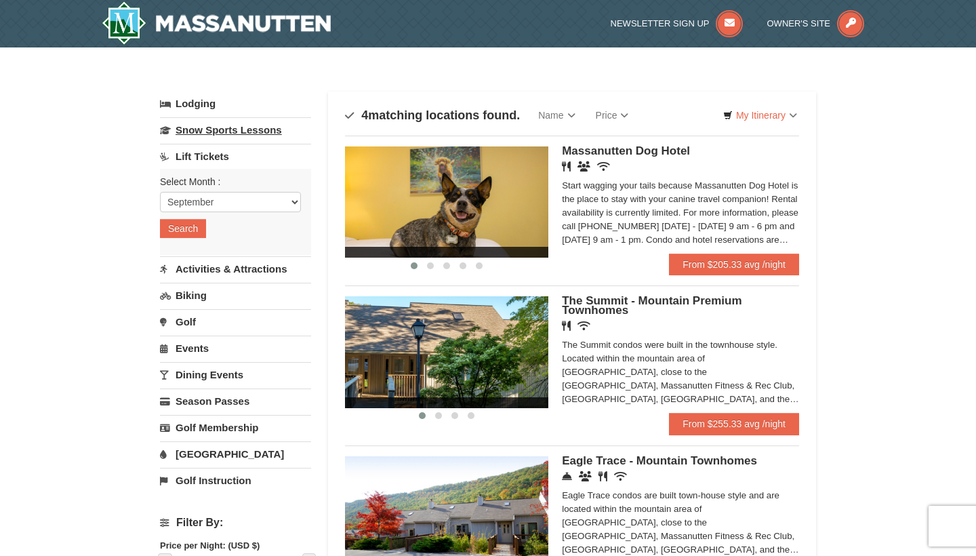
click at [220, 123] on link "Snow Sports Lessons" at bounding box center [235, 129] width 151 height 25
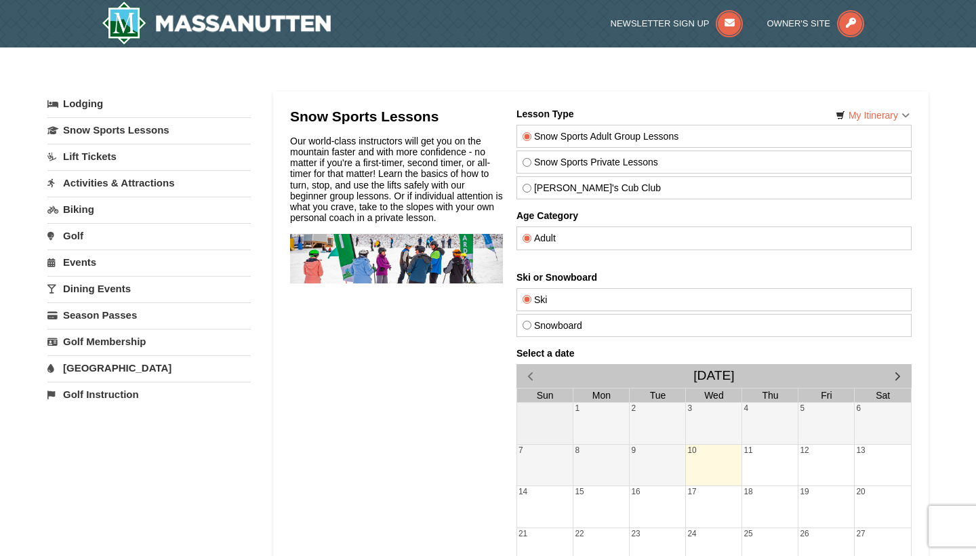
click at [904, 378] on span "button" at bounding box center [898, 376] width 14 height 14
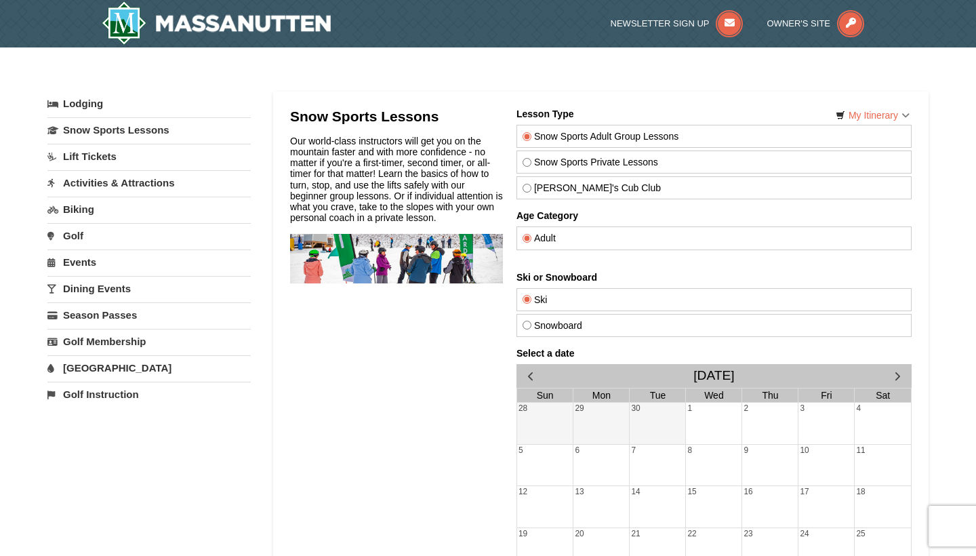
click at [901, 378] on span "button" at bounding box center [898, 376] width 14 height 14
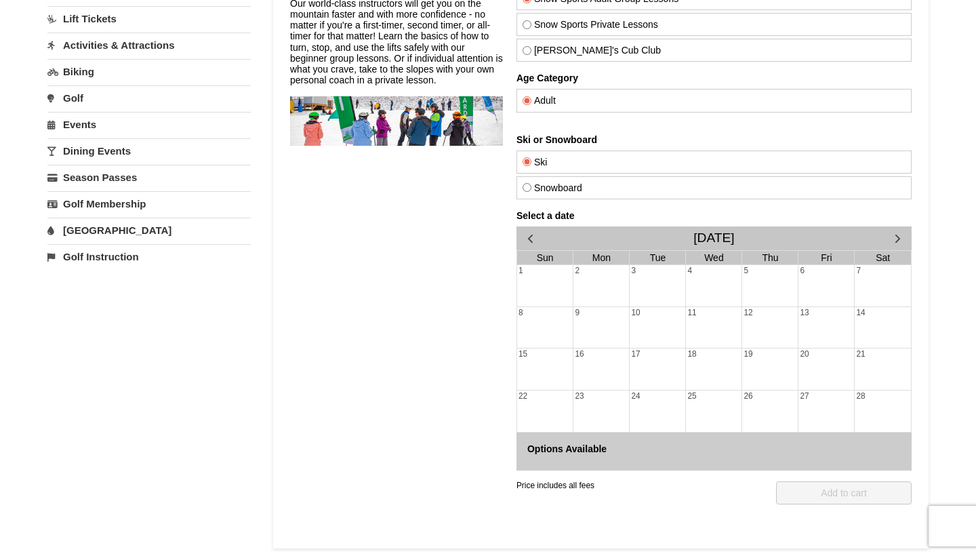
scroll to position [142, 0]
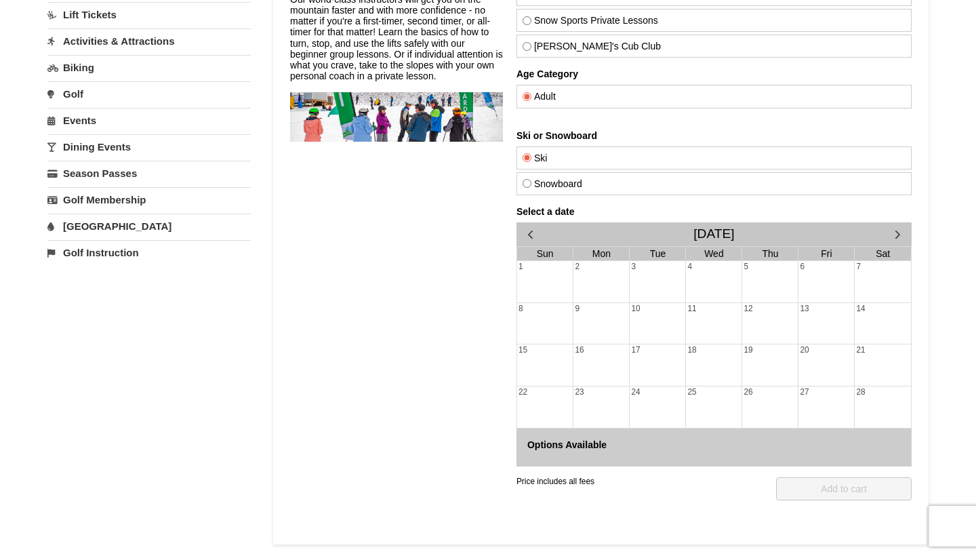
click at [892, 231] on span "button" at bounding box center [898, 234] width 14 height 14
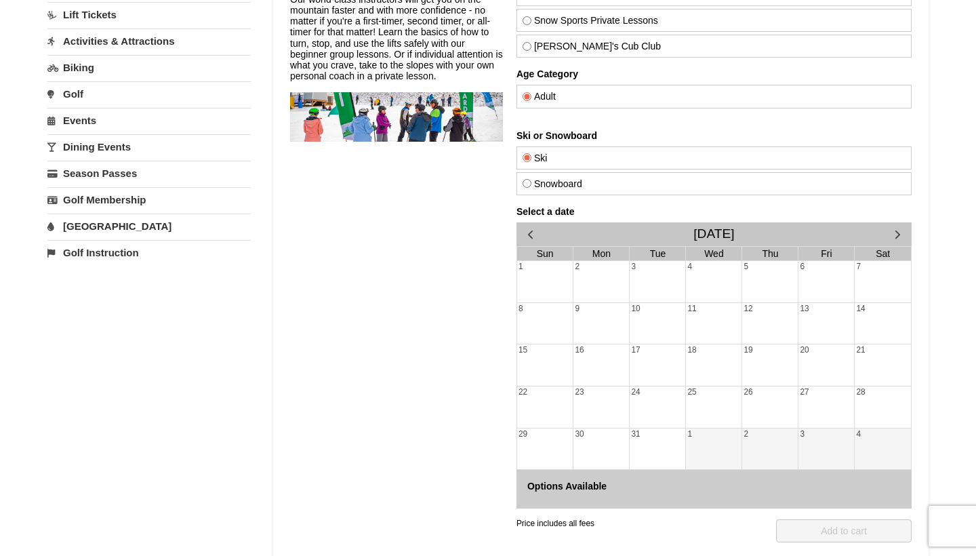
click at [563, 485] on h4 "Options Available" at bounding box center [714, 486] width 374 height 11
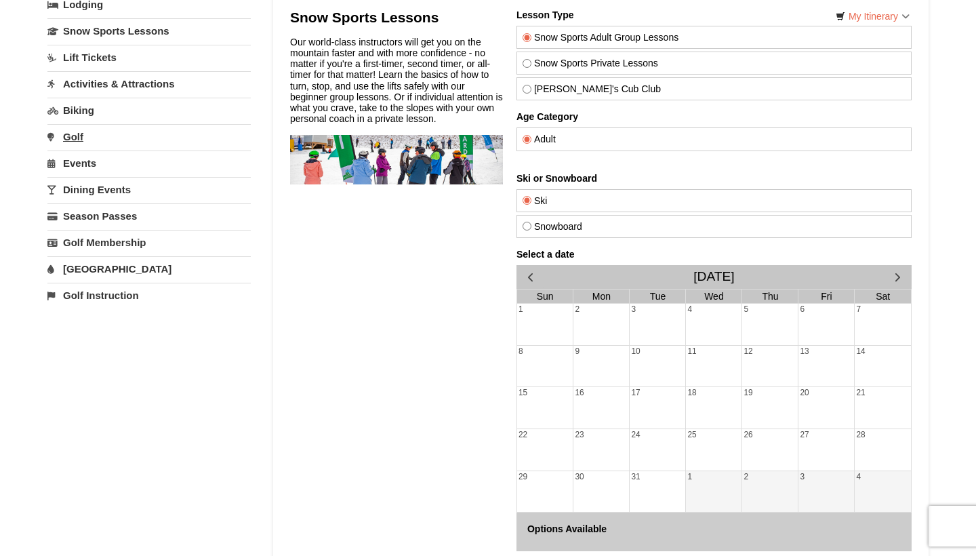
scroll to position [91, 0]
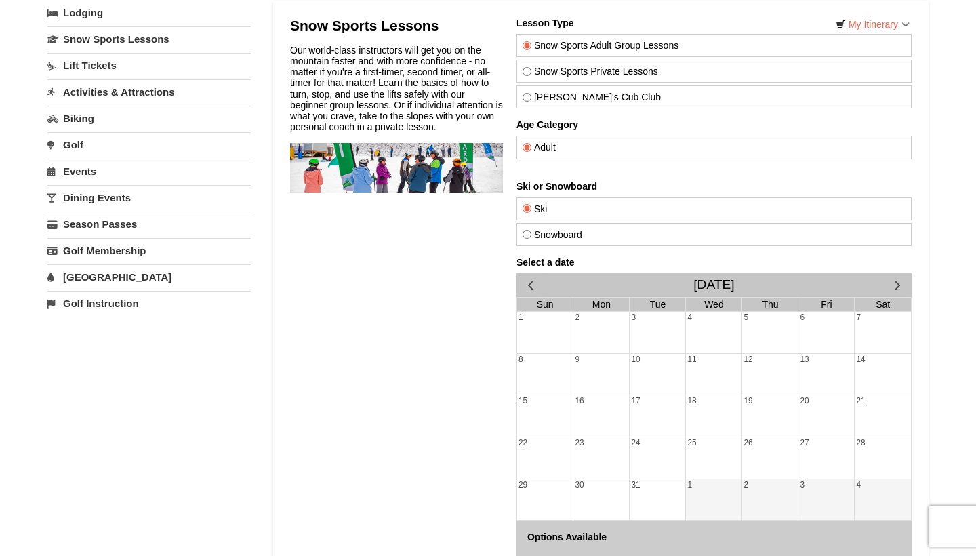
click at [77, 177] on link "Events" at bounding box center [148, 171] width 203 height 25
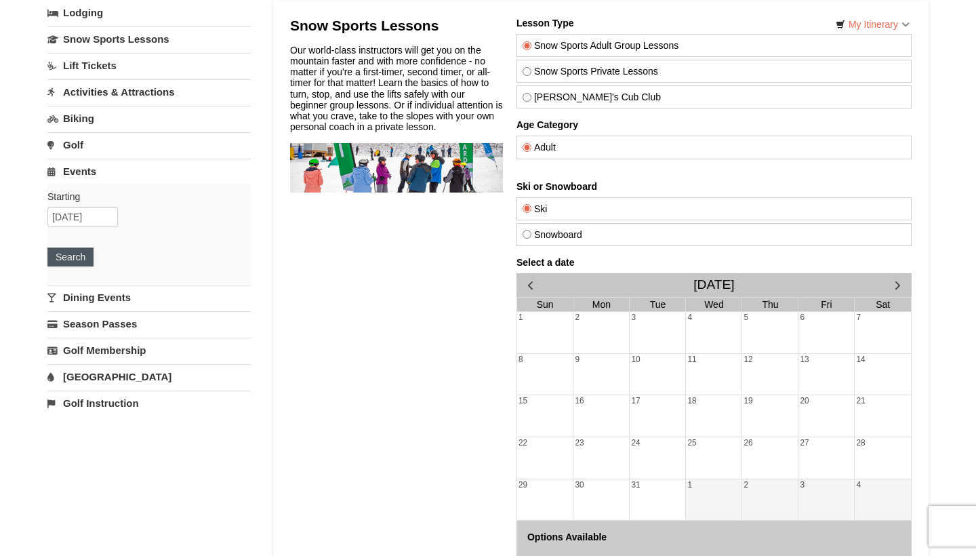
click at [67, 260] on button "Search" at bounding box center [70, 256] width 46 height 19
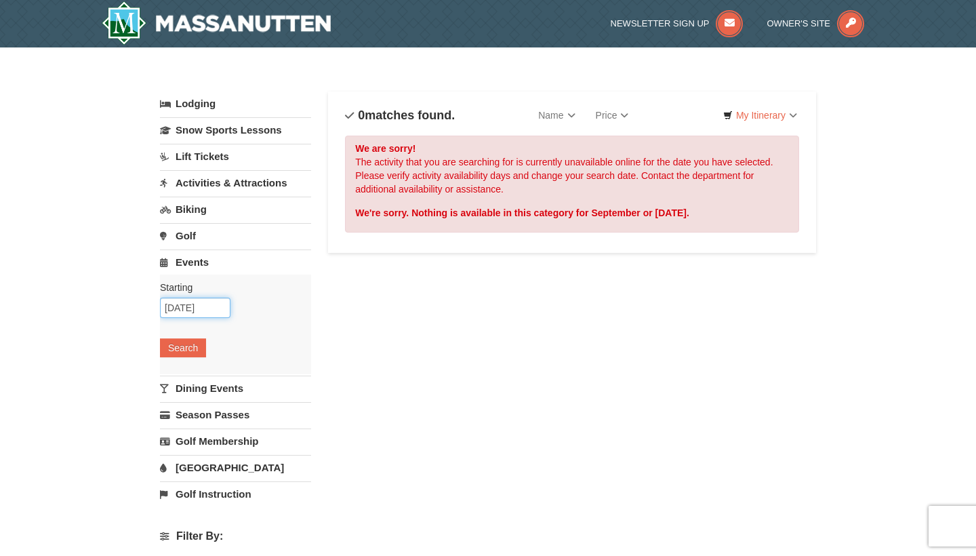
click at [218, 304] on input "09/10/2025" at bounding box center [195, 308] width 71 height 20
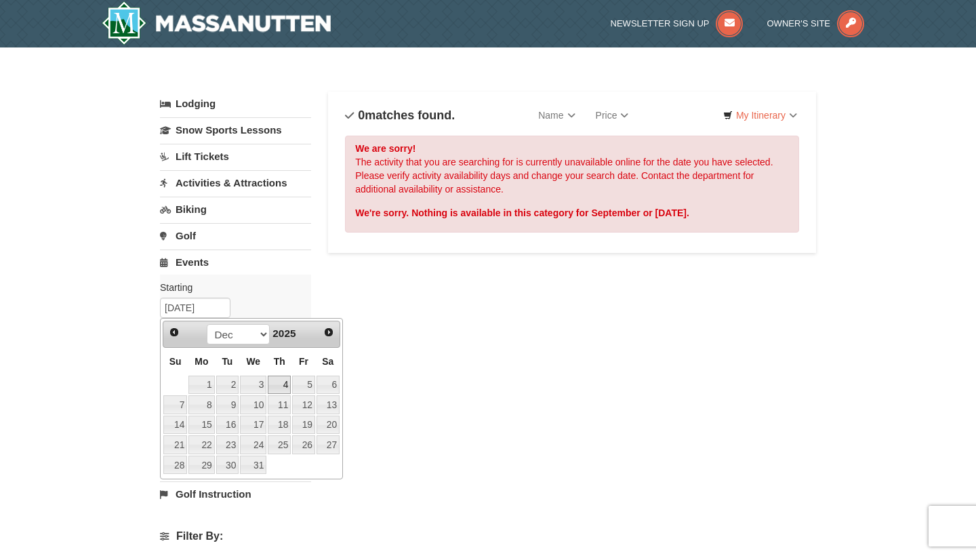
click at [279, 382] on link "4" at bounding box center [279, 385] width 23 height 19
type input "[DATE]"
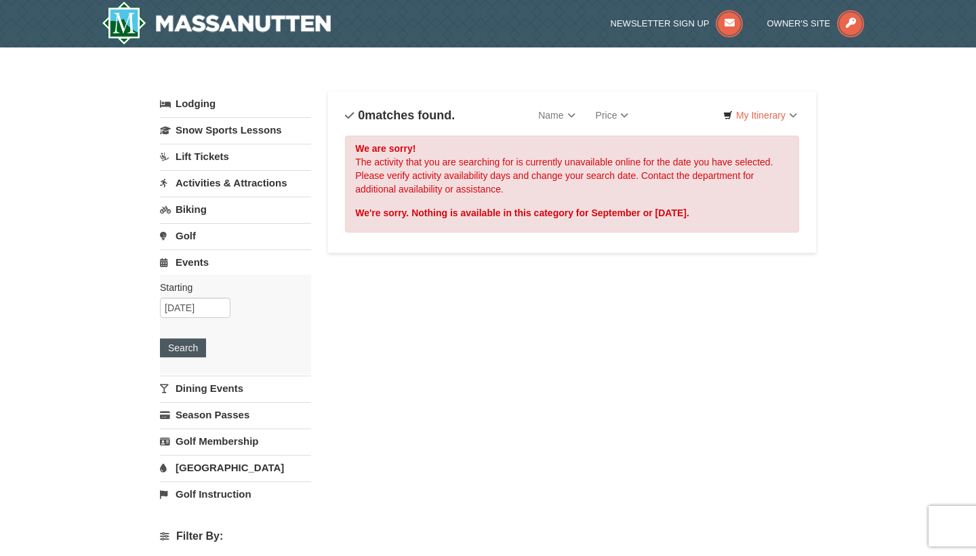
click at [167, 351] on button "Search" at bounding box center [183, 347] width 46 height 19
